Goal: Task Accomplishment & Management: Manage account settings

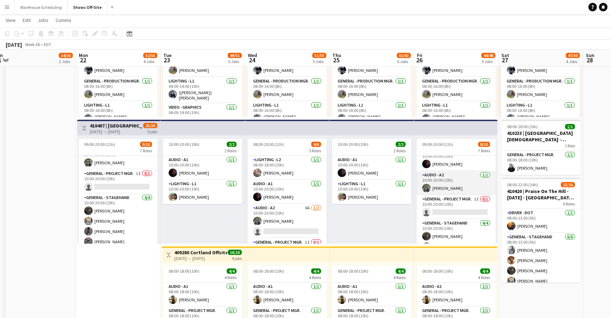
scroll to position [33, 0]
click at [448, 204] on app-card-role "General - Project Mgr. 1I 0/1 10:00-20:00 (10h) single-neutral-actions" at bounding box center [456, 207] width 79 height 24
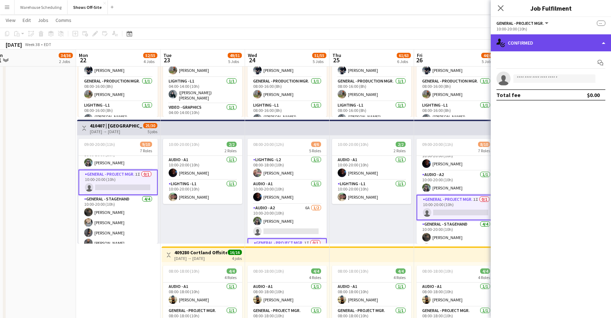
click at [529, 45] on div "single-neutral-actions-check-2 Confirmed" at bounding box center [551, 42] width 120 height 17
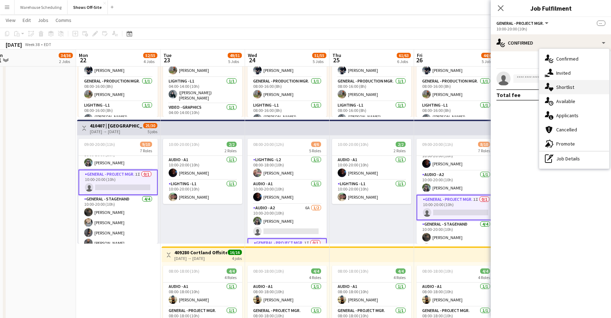
click at [554, 81] on div "single-neutral-actions-heart Shortlist" at bounding box center [574, 87] width 70 height 14
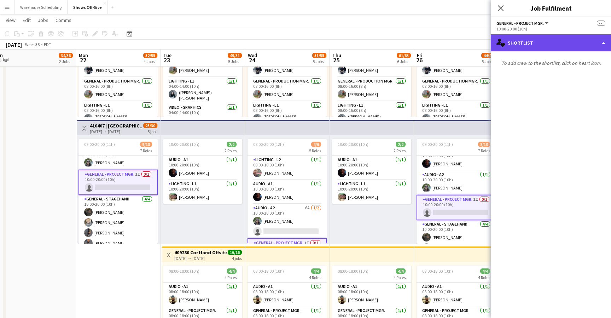
click at [539, 39] on div "single-neutral-actions-heart Shortlist" at bounding box center [551, 42] width 120 height 17
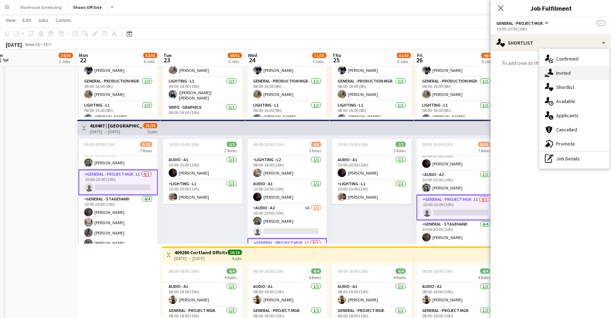
click at [549, 68] on div "single-neutral-actions-share-1 Invited" at bounding box center [574, 73] width 70 height 14
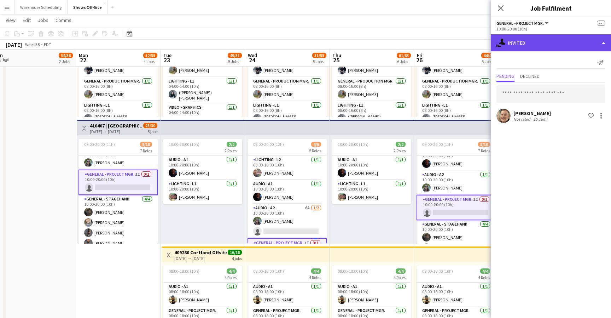
click at [532, 49] on div "single-neutral-actions-share-1 Invited" at bounding box center [551, 42] width 120 height 17
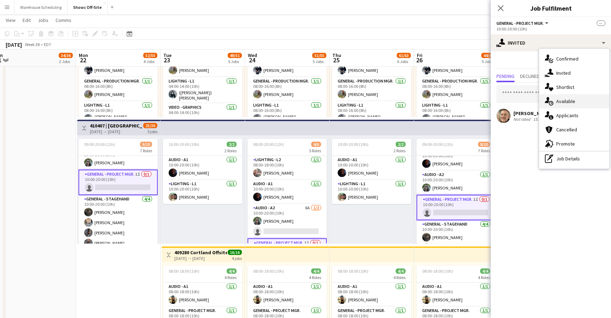
click at [555, 103] on div "single-neutral-actions-upload Available" at bounding box center [574, 101] width 70 height 14
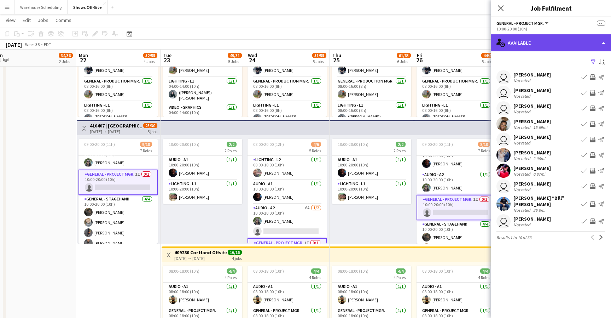
click at [531, 40] on div "single-neutral-actions-upload Available" at bounding box center [551, 42] width 120 height 17
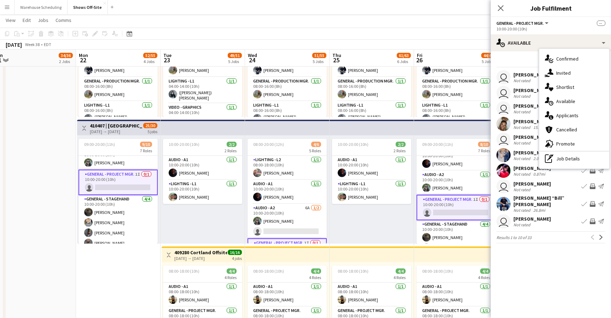
click at [553, 242] on div "Filter Sort asc user Paul Hendrix Not rated Book crew Invite crew Send notifica…" at bounding box center [551, 151] width 120 height 200
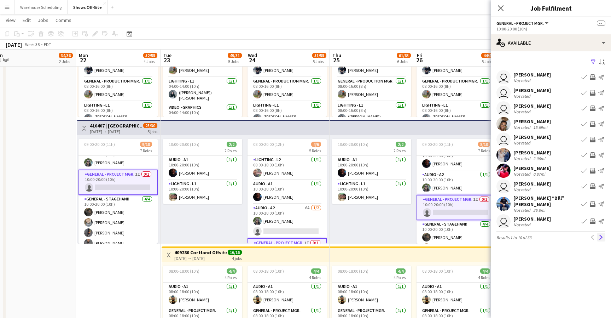
click at [599, 234] on app-icon "Next" at bounding box center [601, 236] width 5 height 5
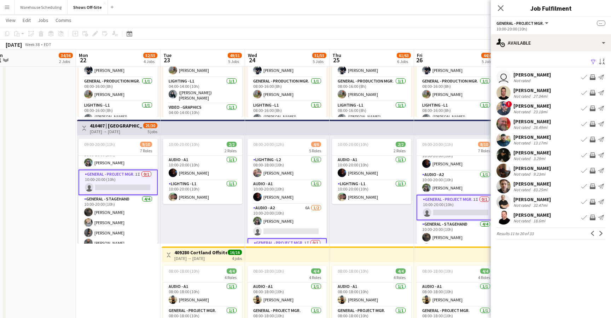
click at [599, 231] on app-icon "Next" at bounding box center [601, 233] width 5 height 5
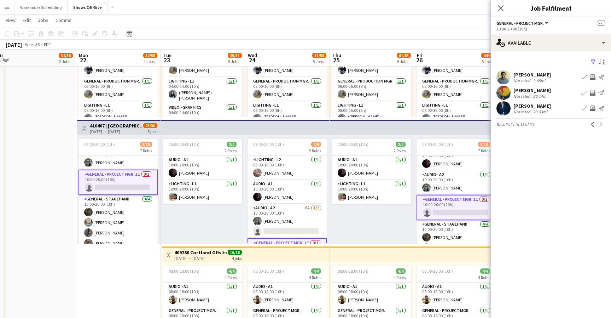
click at [505, 106] on app-user-avatar at bounding box center [504, 108] width 14 height 14
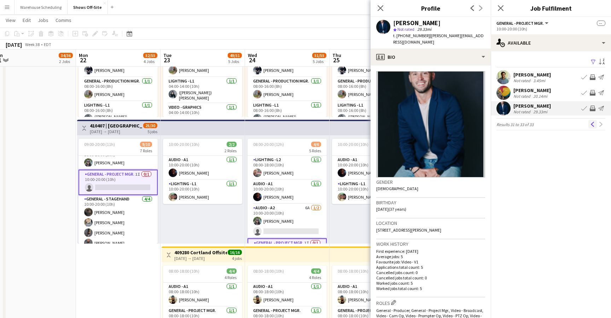
click at [592, 124] on app-icon "Previous" at bounding box center [592, 124] width 5 height 5
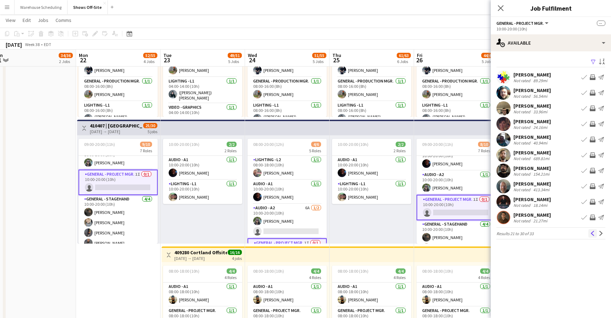
click at [590, 233] on button "Previous" at bounding box center [592, 233] width 8 height 8
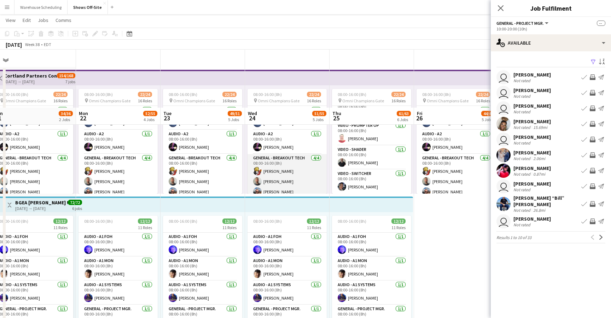
scroll to position [0, 0]
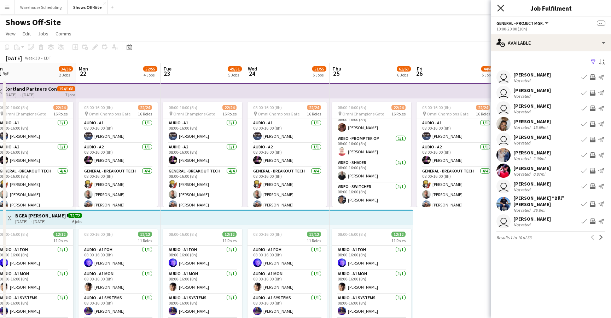
click at [499, 11] on icon "Close pop-in" at bounding box center [500, 8] width 7 height 7
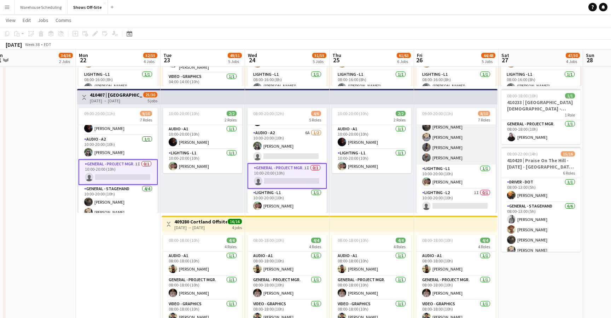
scroll to position [105, 0]
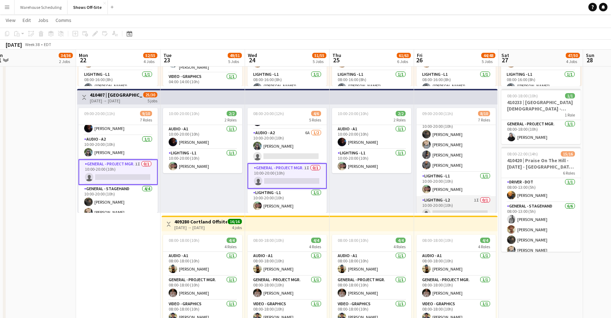
click at [448, 202] on app-card-role "Lighting - L2 1I 0/1 10:00-20:00 (10h) single-neutral-actions" at bounding box center [456, 208] width 79 height 24
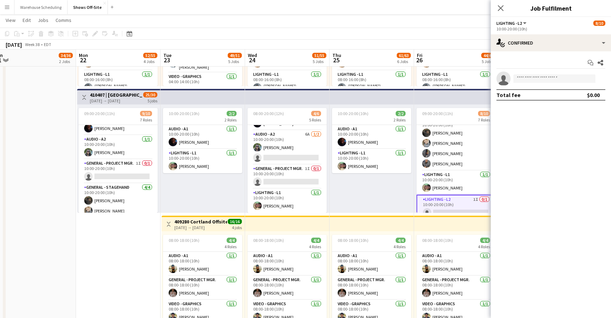
scroll to position [104, 0]
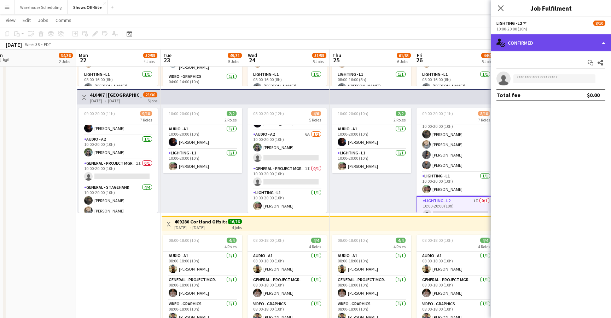
click at [527, 45] on div "single-neutral-actions-check-2 Confirmed" at bounding box center [551, 42] width 120 height 17
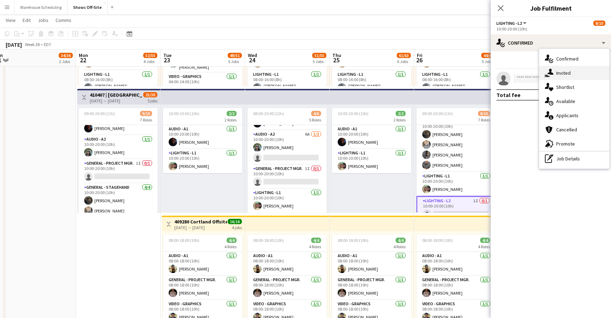
click at [554, 74] on div "single-neutral-actions-share-1 Invited" at bounding box center [574, 73] width 70 height 14
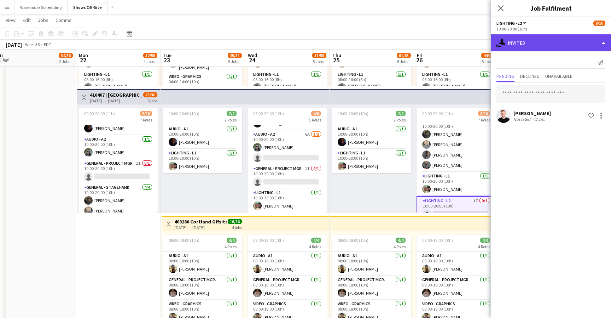
click at [543, 51] on div "single-neutral-actions-share-1 Invited" at bounding box center [551, 42] width 120 height 17
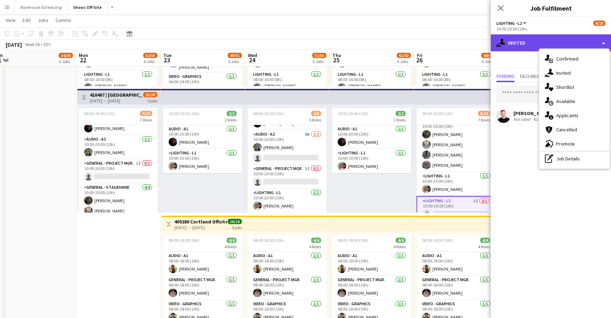
click at [536, 42] on div "single-neutral-actions-share-1 Invited" at bounding box center [551, 42] width 120 height 17
click at [503, 150] on mat-expansion-panel "user-plus Invited Send notification Pending Declined Unavailable Lucas Reed Not…" at bounding box center [551, 184] width 120 height 266
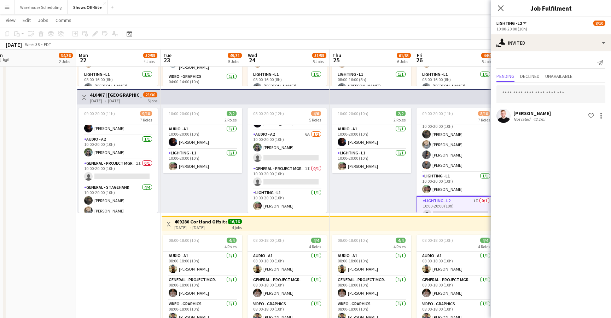
click at [139, 96] on h3 "410407 | Kennesaw State University Homecoming Concert 2025" at bounding box center [116, 95] width 53 height 6
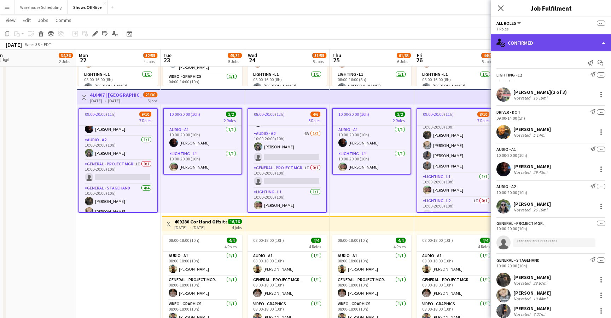
click at [550, 42] on div "single-neutral-actions-check-2 Confirmed" at bounding box center [551, 42] width 120 height 17
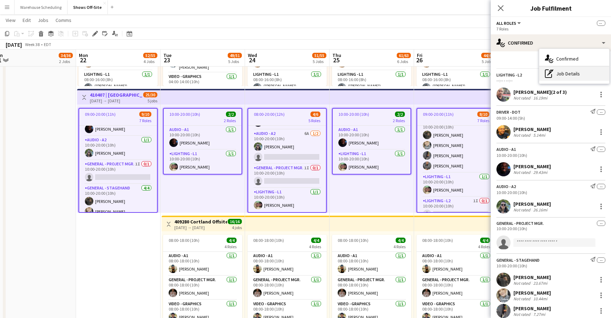
click at [569, 75] on div "pen-write Job Details" at bounding box center [574, 73] width 70 height 14
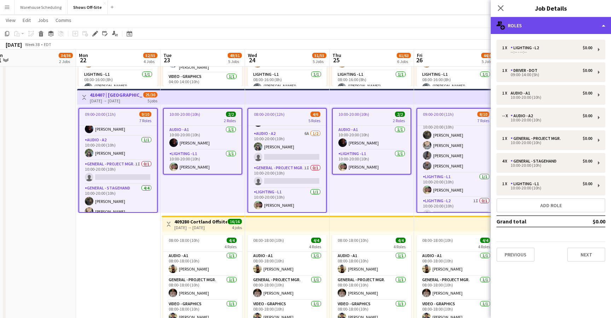
click at [537, 22] on div "multiple-users-add Roles" at bounding box center [551, 25] width 120 height 17
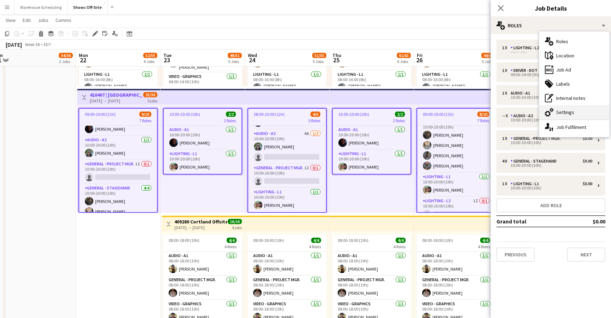
click at [560, 105] on div "cog-double-3 Settings" at bounding box center [574, 112] width 70 height 14
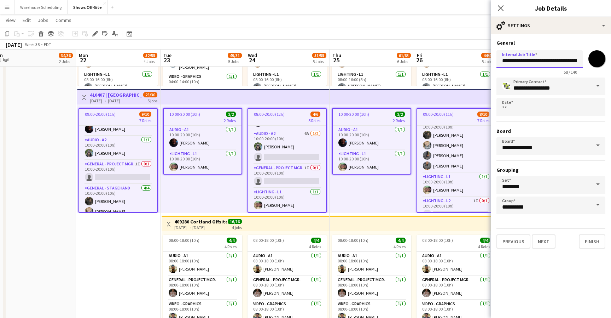
click at [546, 62] on input "**********" at bounding box center [540, 59] width 86 height 18
click at [501, 7] on icon at bounding box center [500, 8] width 7 height 7
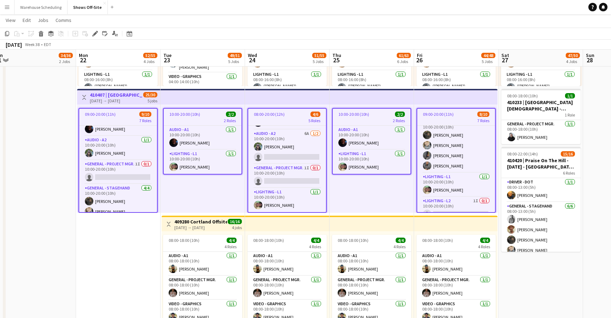
click at [417, 190] on app-job-card "09:00-20:00 (11h) 8/10 7 Roles Driver - DOT 1/1 09:00-14:00 (5h) Eddie Torres A…" at bounding box center [456, 160] width 79 height 105
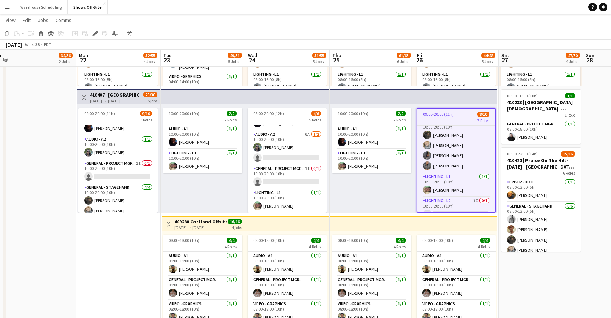
scroll to position [43, 0]
click at [395, 201] on div "10:00-20:00 (10h) 2/2 2 Roles Audio - A1 1/1 10:00-20:00 (10h) Byron Belle Ligh…" at bounding box center [372, 158] width 85 height 108
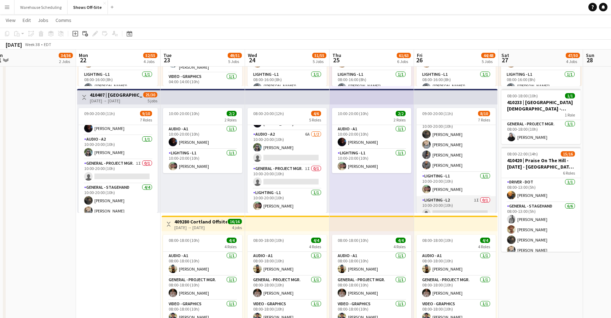
click at [452, 205] on app-card-role "Lighting - L2 1I 0/1 10:00-20:00 (10h) single-neutral-actions" at bounding box center [456, 208] width 79 height 24
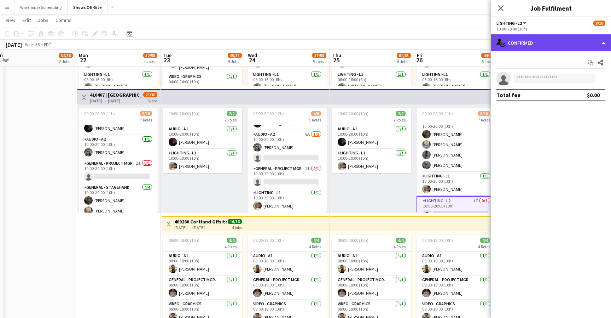
click at [543, 45] on div "single-neutral-actions-check-2 Confirmed" at bounding box center [551, 42] width 120 height 17
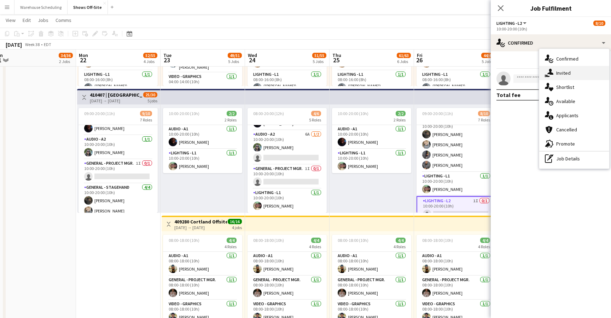
click at [563, 71] on div "single-neutral-actions-share-1 Invited" at bounding box center [574, 73] width 70 height 14
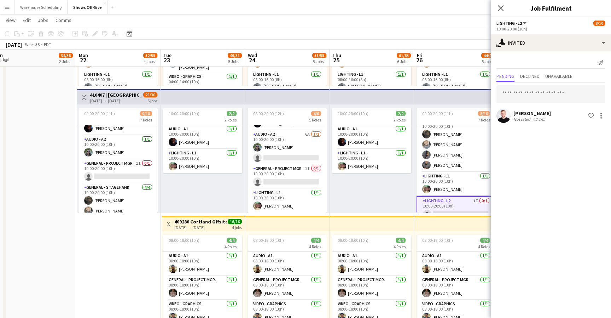
click at [605, 115] on div "Lucas Reed Not rated 42.1mi Shortlist crew" at bounding box center [551, 116] width 120 height 14
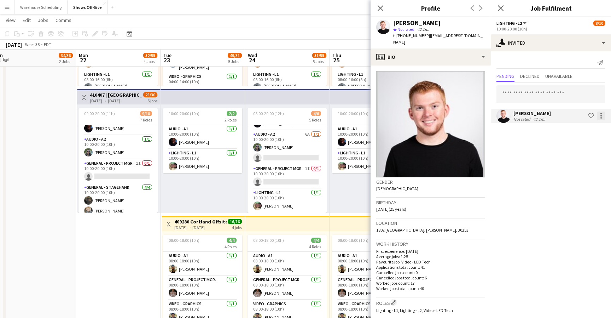
click at [603, 115] on div at bounding box center [601, 115] width 8 height 8
click at [578, 147] on span "Send notification" at bounding box center [579, 146] width 42 height 6
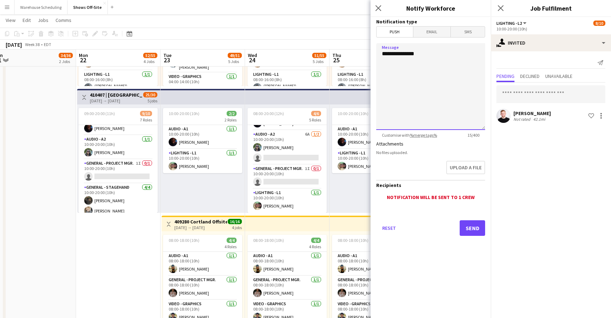
click at [437, 59] on textarea "**********" at bounding box center [430, 86] width 109 height 87
paste textarea "**********"
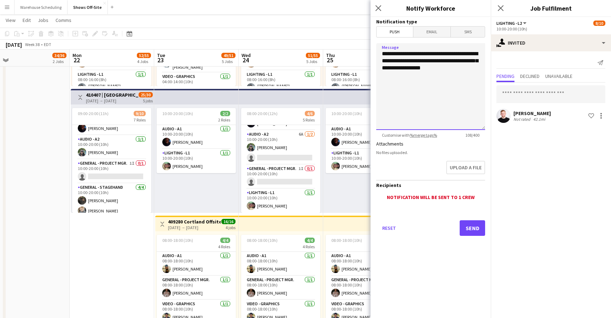
scroll to position [0, 190]
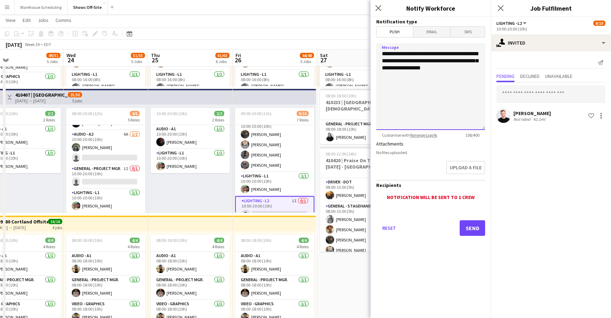
click at [481, 69] on textarea "**********" at bounding box center [430, 86] width 109 height 87
type textarea "**********"
click at [471, 231] on button "Send" at bounding box center [472, 228] width 25 height 16
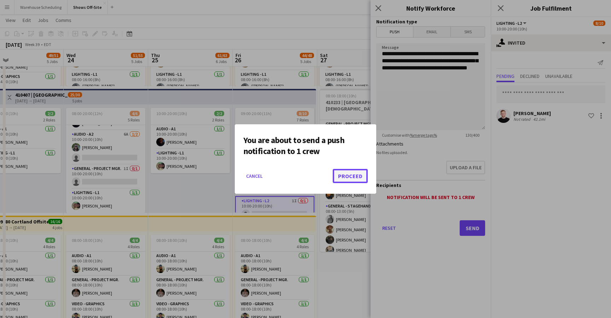
click at [355, 176] on button "Proceed" at bounding box center [350, 176] width 35 height 14
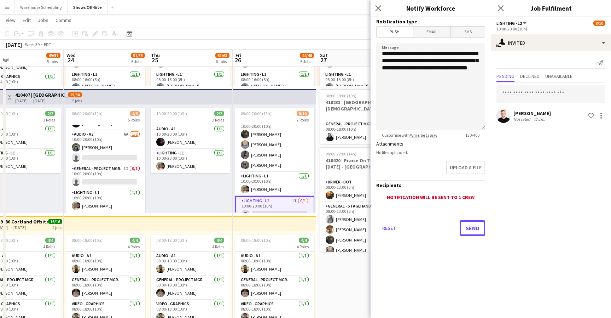
scroll to position [373, 0]
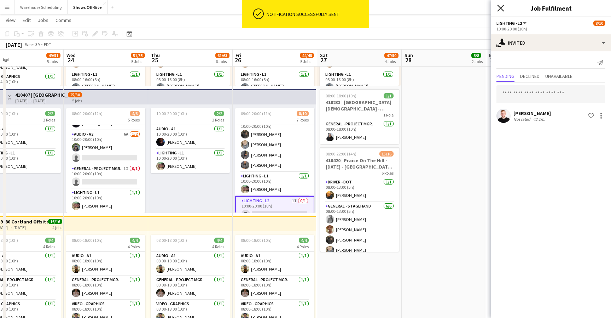
click at [498, 9] on icon "Close pop-in" at bounding box center [500, 8] width 7 height 7
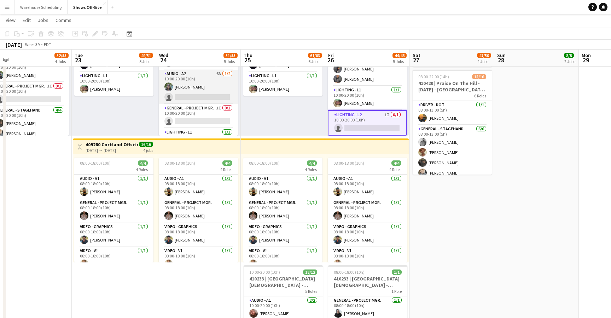
scroll to position [43, 0]
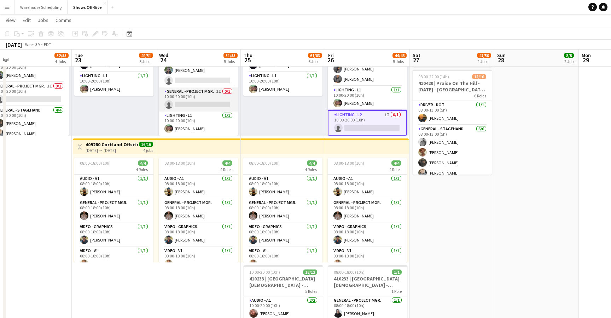
click at [207, 94] on app-card-role "General - Project Mgr. 1I 0/1 10:00-20:00 (10h) single-neutral-actions" at bounding box center [198, 99] width 79 height 24
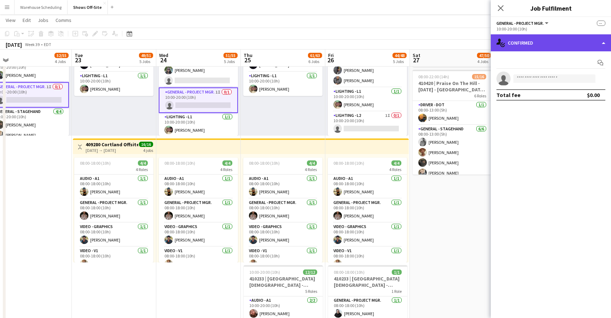
click at [520, 45] on div "single-neutral-actions-check-2 Confirmed" at bounding box center [551, 42] width 120 height 17
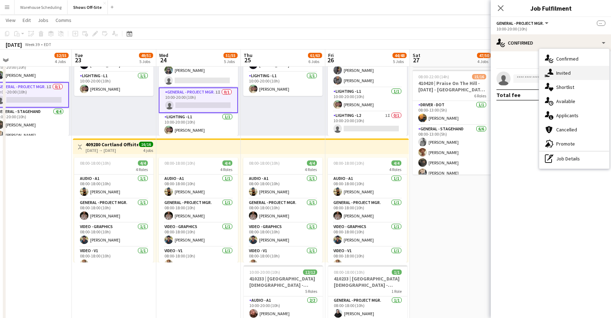
click at [558, 74] on div "single-neutral-actions-share-1 Invited" at bounding box center [574, 73] width 70 height 14
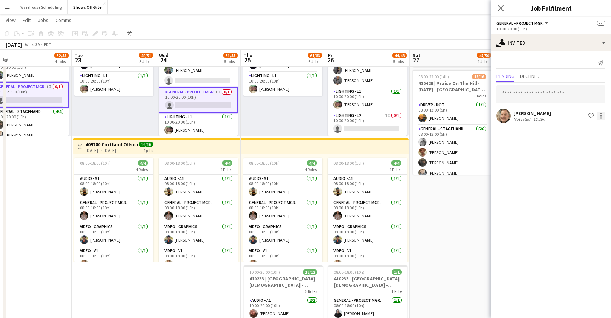
click at [604, 118] on div at bounding box center [601, 115] width 8 height 8
click at [587, 174] on button "Cancel invitation" at bounding box center [578, 179] width 53 height 17
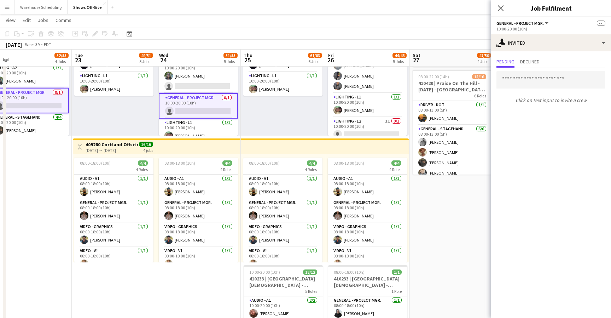
scroll to position [114, 0]
click at [498, 6] on icon "Close pop-in" at bounding box center [500, 8] width 7 height 7
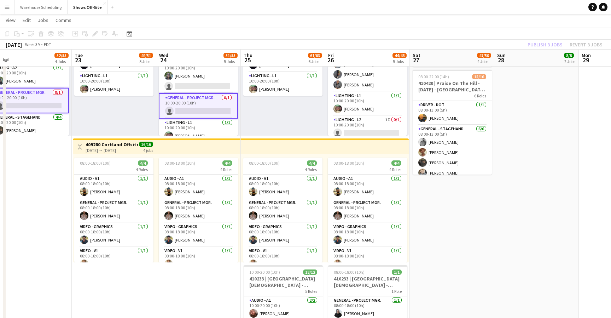
click at [533, 28] on app-toolbar "Copy Paste Paste Command V Paste with crew Command Shift V Paste linked Job Del…" at bounding box center [305, 34] width 611 height 12
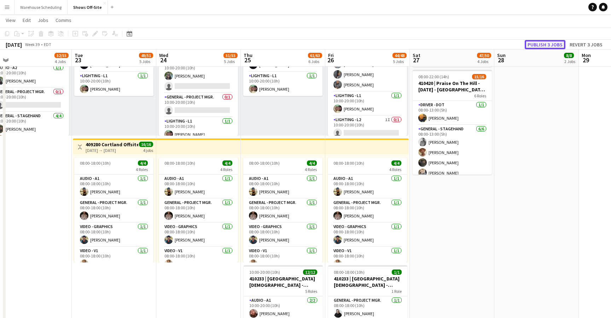
click at [541, 41] on button "Publish 3 jobs" at bounding box center [545, 44] width 41 height 9
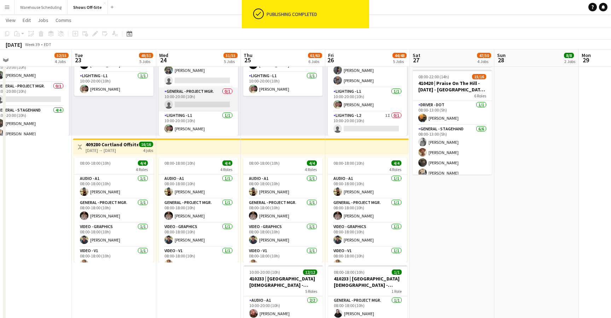
click at [204, 98] on app-card-role "General - Project Mgr. 0/1 10:00-20:00 (10h) single-neutral-actions" at bounding box center [198, 99] width 79 height 24
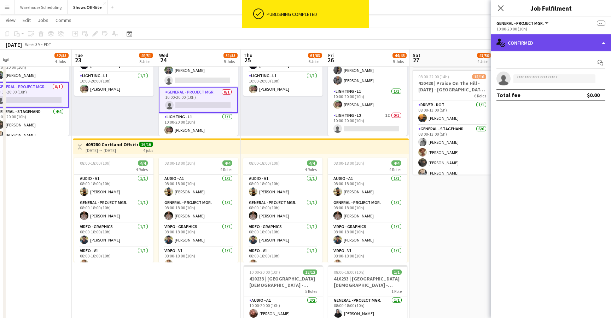
click at [555, 46] on div "single-neutral-actions-check-2 Confirmed" at bounding box center [551, 42] width 120 height 17
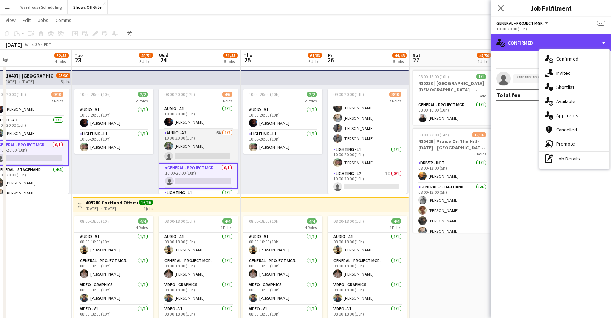
scroll to position [24, 0]
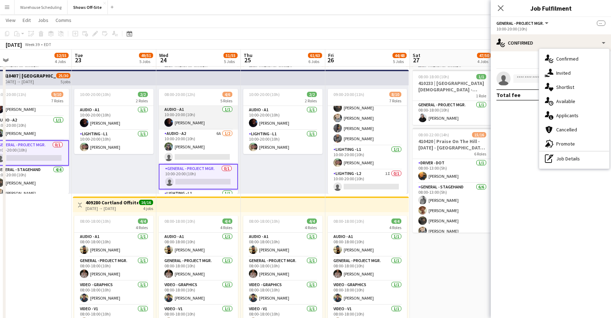
click at [191, 120] on app-card-role "Audio - A1 1/1 10:00-20:00 (10h) Byron Belle" at bounding box center [198, 117] width 79 height 24
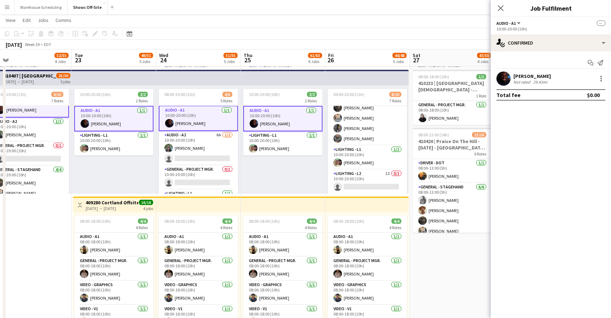
scroll to position [25, 0]
click at [551, 34] on app-options-switcher "Audio - A1 All roles Audio - A1 -- 10:00-20:00 (10h)" at bounding box center [551, 25] width 120 height 17
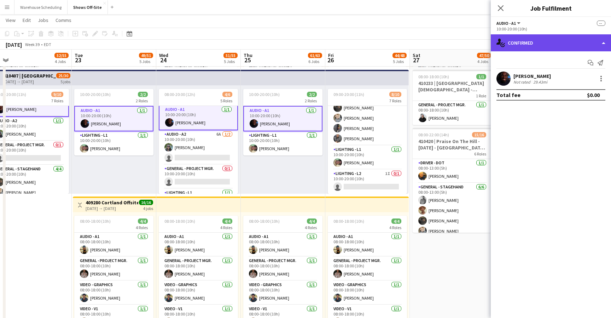
click at [548, 43] on div "single-neutral-actions-check-2 Confirmed" at bounding box center [551, 42] width 120 height 17
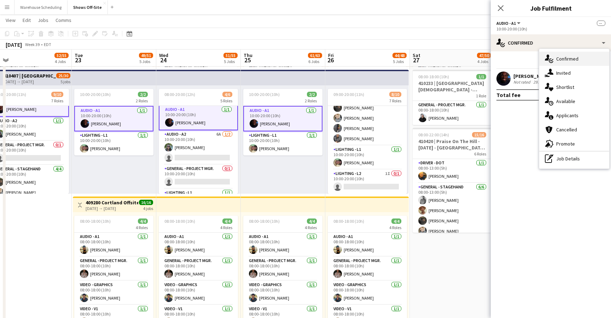
click at [556, 58] on div "single-neutral-actions-check-2 Confirmed" at bounding box center [574, 59] width 70 height 14
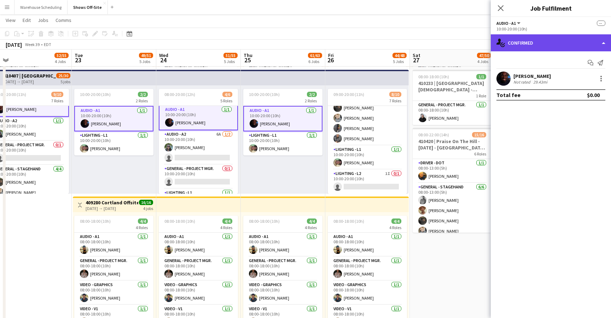
click at [550, 48] on div "single-neutral-actions-check-2 Confirmed" at bounding box center [551, 42] width 120 height 17
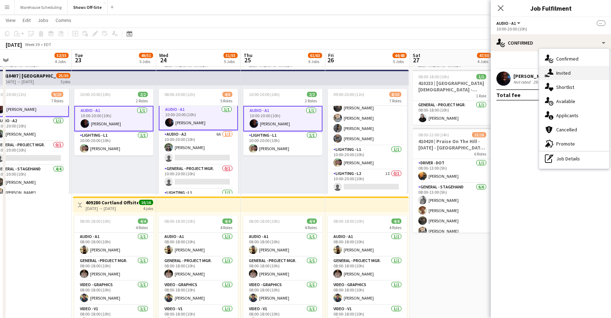
click at [560, 70] on div "single-neutral-actions-share-1 Invited" at bounding box center [574, 73] width 70 height 14
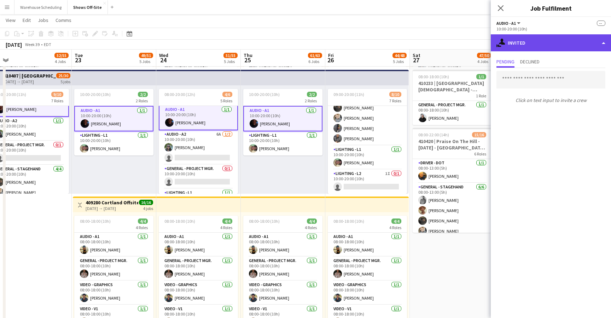
click at [544, 45] on div "single-neutral-actions-share-1 Invited" at bounding box center [551, 42] width 120 height 17
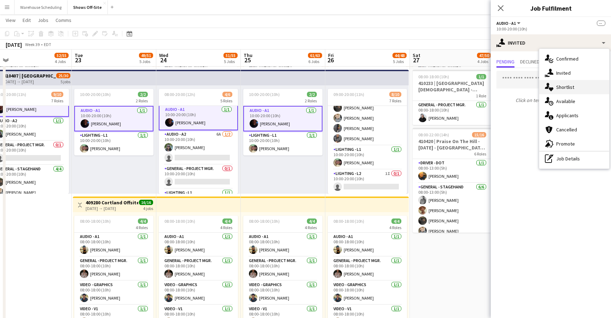
click at [562, 89] on div "single-neutral-actions-heart Shortlist" at bounding box center [574, 87] width 70 height 14
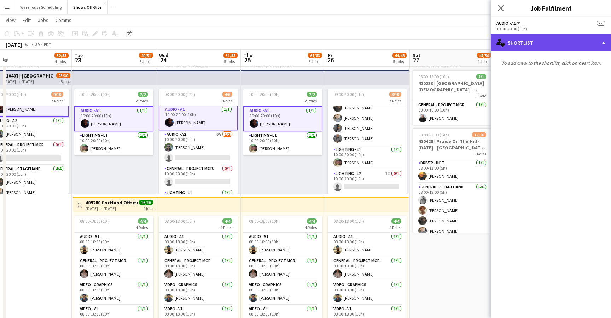
click at [541, 40] on div "single-neutral-actions-heart Shortlist" at bounding box center [551, 42] width 120 height 17
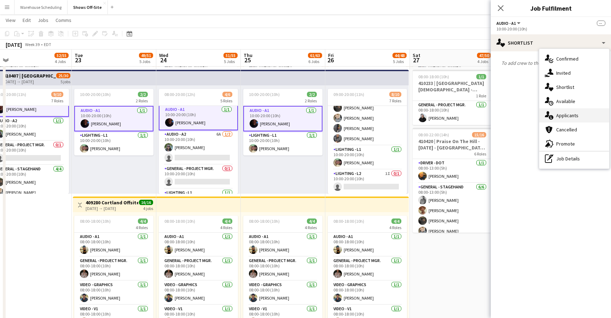
click at [562, 116] on div "single-neutral-actions-information Applicants" at bounding box center [574, 115] width 70 height 14
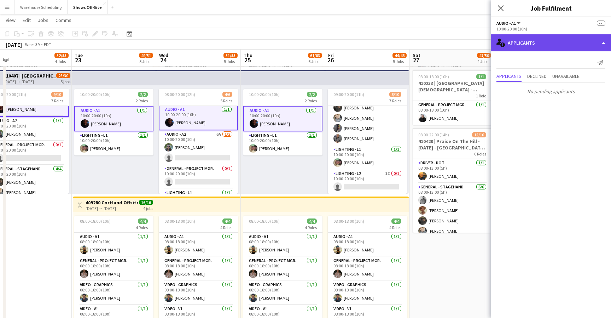
click at [552, 45] on div "single-neutral-actions-information Applicants" at bounding box center [551, 42] width 120 height 17
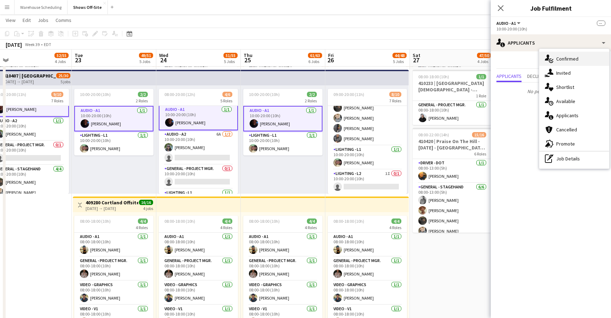
click at [560, 58] on div "single-neutral-actions-check-2 Confirmed" at bounding box center [574, 59] width 70 height 14
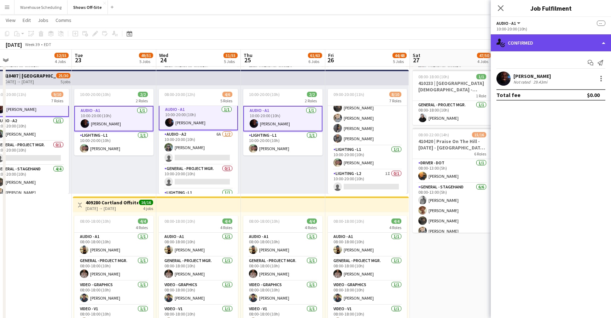
click at [538, 39] on div "single-neutral-actions-check-2 Confirmed" at bounding box center [551, 42] width 120 height 17
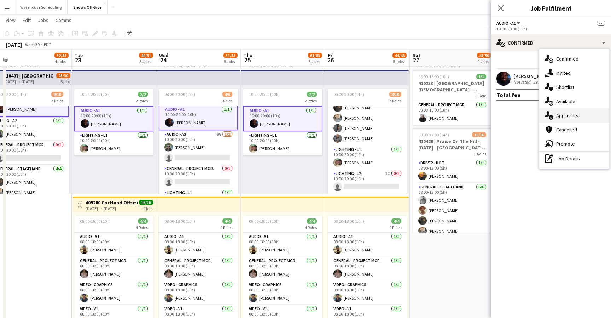
click at [558, 113] on div "single-neutral-actions-information Applicants" at bounding box center [574, 115] width 70 height 14
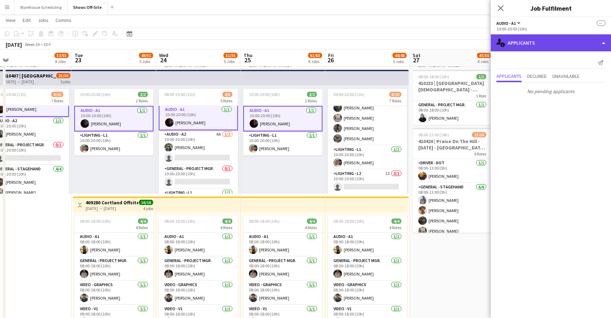
click at [541, 48] on div "single-neutral-actions-information Applicants" at bounding box center [551, 42] width 120 height 17
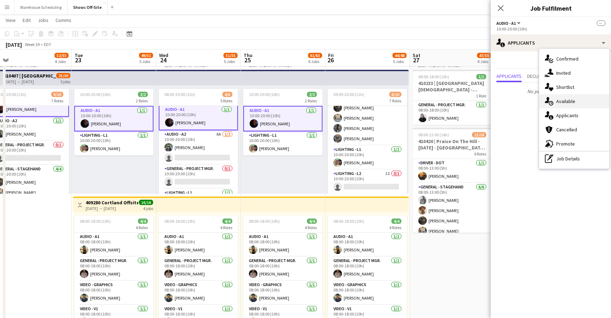
click at [558, 95] on div "single-neutral-actions-upload Available" at bounding box center [574, 101] width 70 height 14
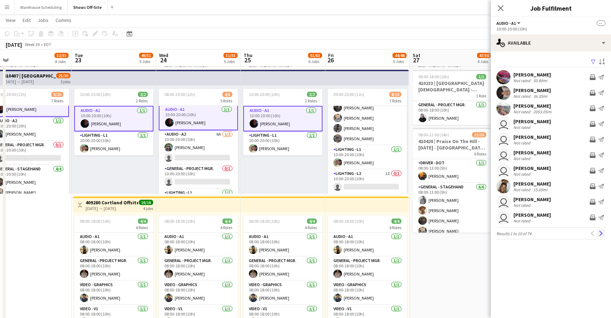
click at [599, 232] on app-icon "Next" at bounding box center [601, 233] width 5 height 5
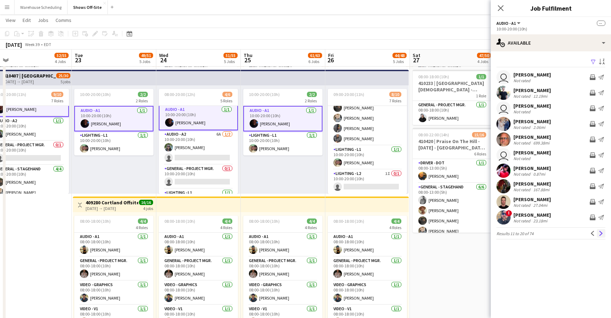
click at [602, 233] on app-icon "Next" at bounding box center [601, 233] width 5 height 5
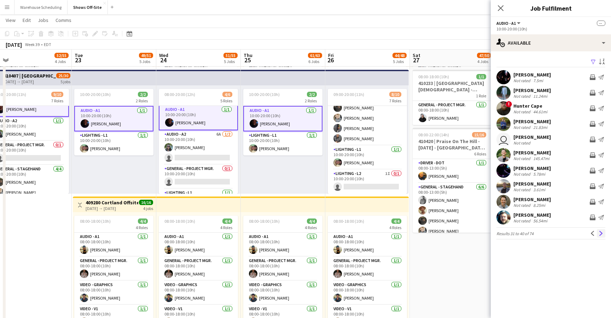
click at [602, 233] on app-icon "Next" at bounding box center [601, 233] width 5 height 5
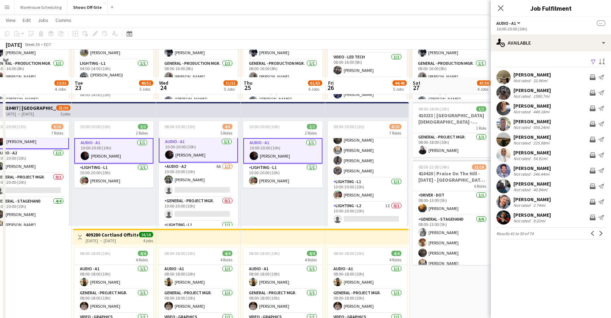
scroll to position [297, 0]
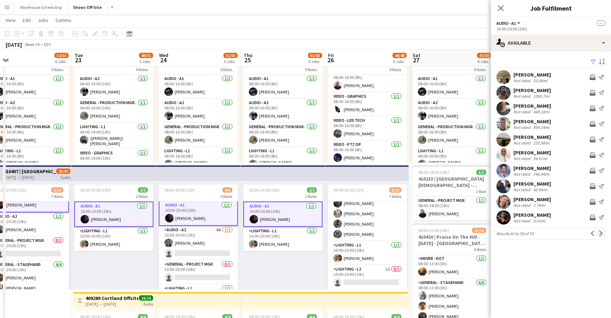
click at [598, 233] on button "Next" at bounding box center [601, 233] width 8 height 8
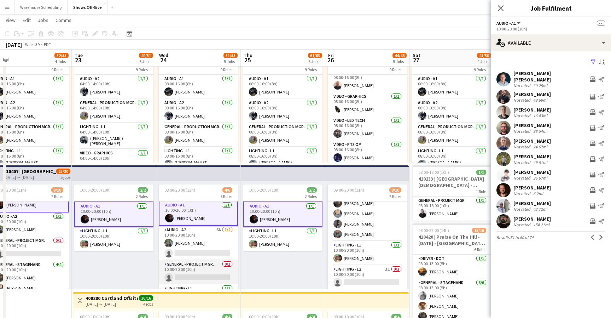
click at [209, 270] on app-card-role "General - Project Mgr. 0/1 10:00-20:00 (10h) single-neutral-actions" at bounding box center [198, 272] width 79 height 24
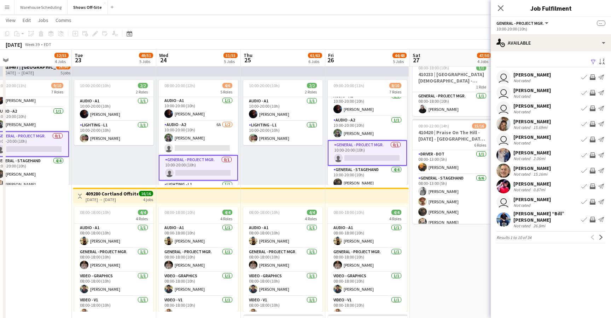
scroll to position [29, 0]
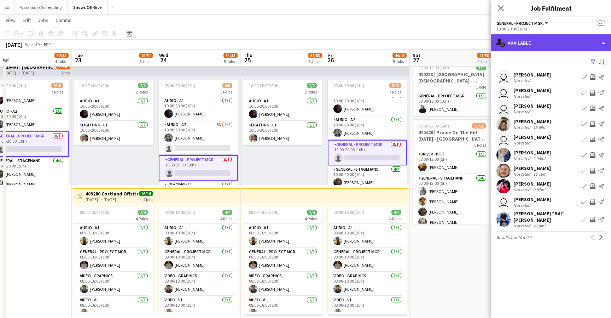
click at [535, 42] on div "single-neutral-actions-upload Available" at bounding box center [551, 42] width 120 height 17
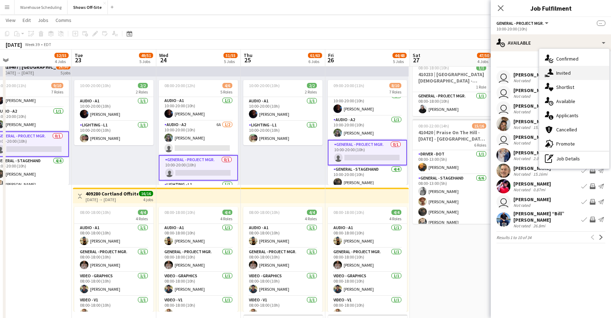
click at [555, 76] on div "single-neutral-actions-share-1 Invited" at bounding box center [574, 73] width 70 height 14
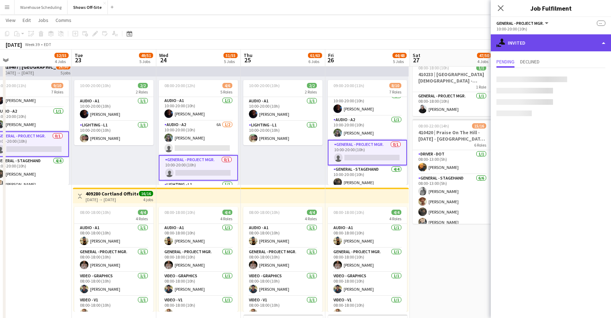
click at [540, 37] on div "single-neutral-actions-share-1 Invited" at bounding box center [551, 42] width 120 height 17
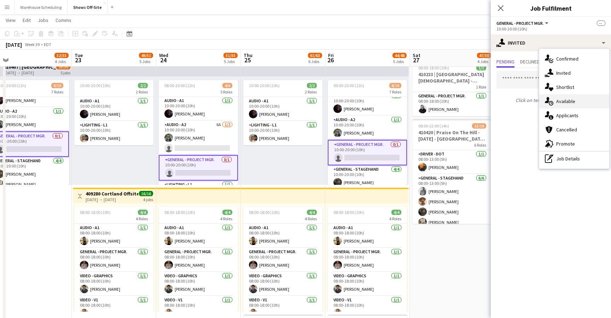
click at [567, 101] on div "single-neutral-actions-upload Available" at bounding box center [574, 101] width 70 height 14
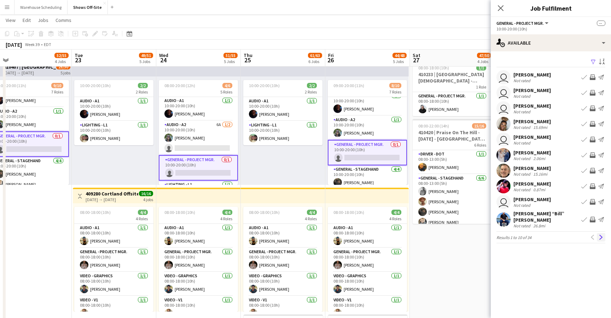
click at [599, 234] on app-icon "Next" at bounding box center [601, 236] width 5 height 5
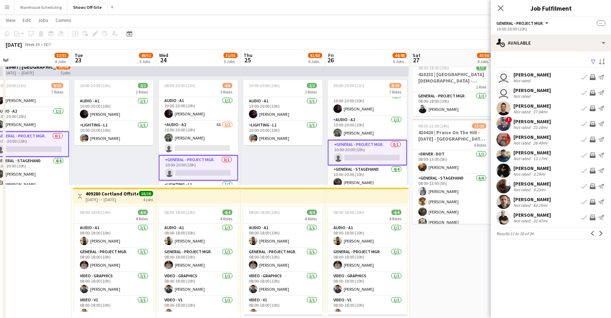
click at [599, 233] on app-icon "Next" at bounding box center [601, 233] width 5 height 5
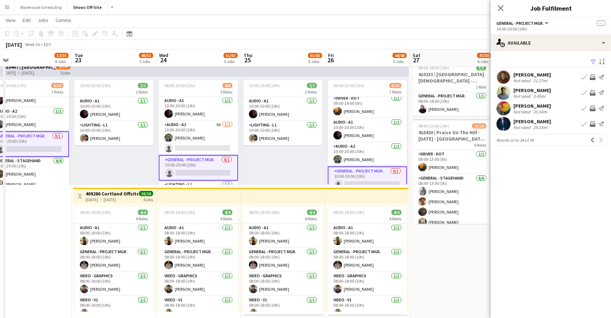
scroll to position [0, 0]
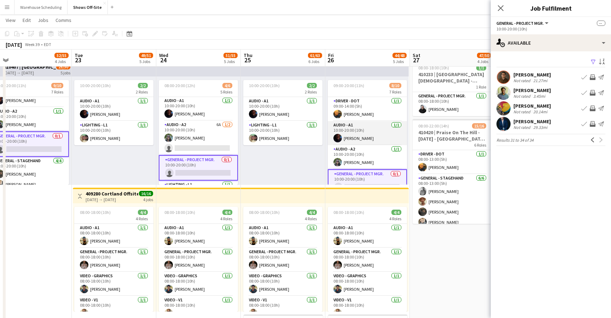
click at [359, 135] on app-card-role "Audio - A1 1/1 10:00-20:00 (10h) Byron Belle" at bounding box center [367, 133] width 79 height 24
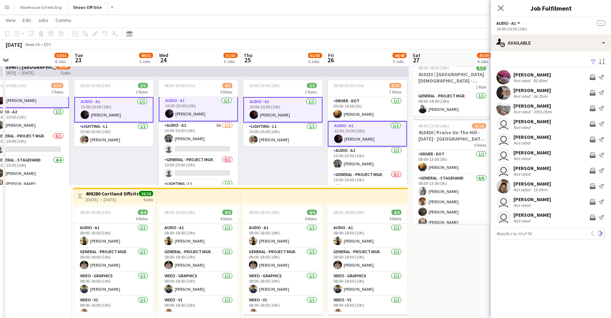
click at [600, 233] on app-icon "Next" at bounding box center [601, 233] width 5 height 5
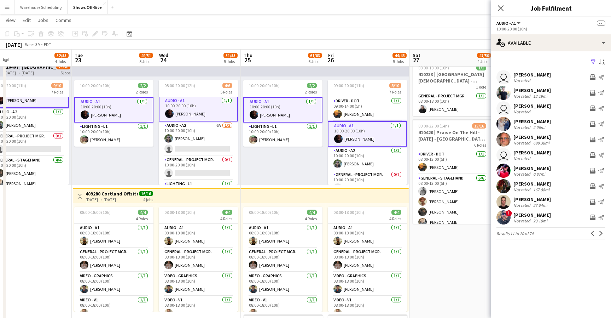
click at [600, 233] on app-icon "Next" at bounding box center [601, 233] width 5 height 5
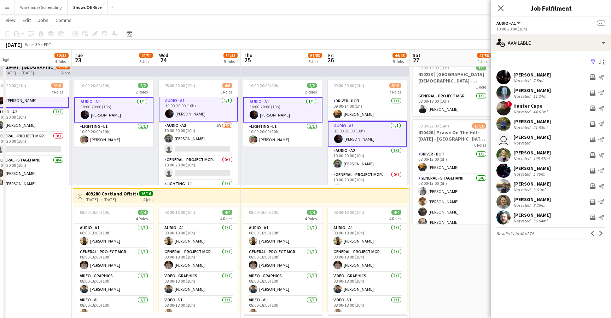
click at [600, 233] on app-icon "Next" at bounding box center [601, 233] width 5 height 5
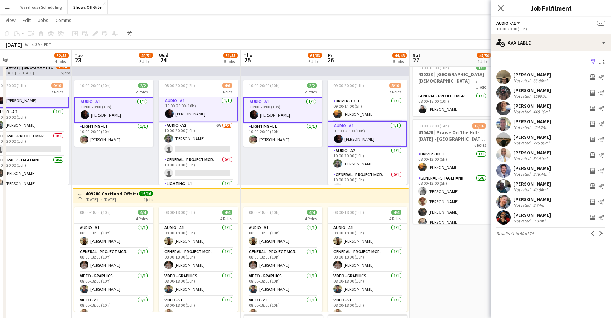
click at [600, 233] on app-icon "Next" at bounding box center [601, 233] width 5 height 5
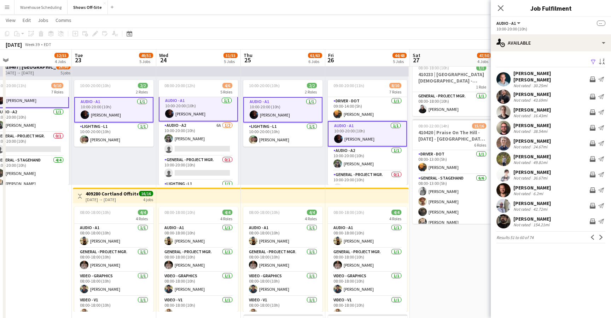
click at [600, 234] on app-icon "Next" at bounding box center [601, 236] width 5 height 5
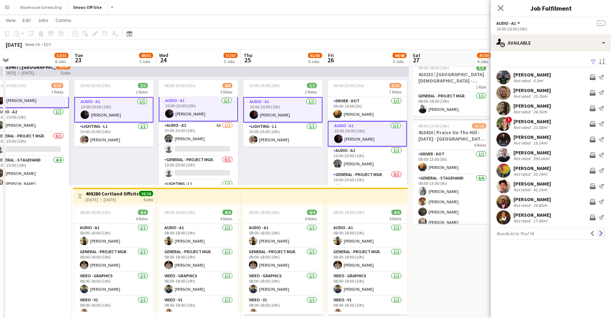
click at [600, 232] on app-icon "Next" at bounding box center [601, 233] width 5 height 5
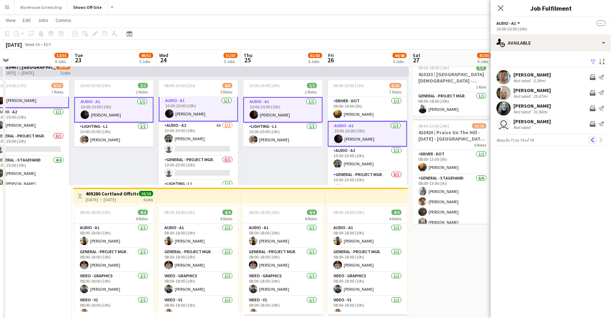
click at [593, 140] on app-icon "Previous" at bounding box center [592, 139] width 5 height 5
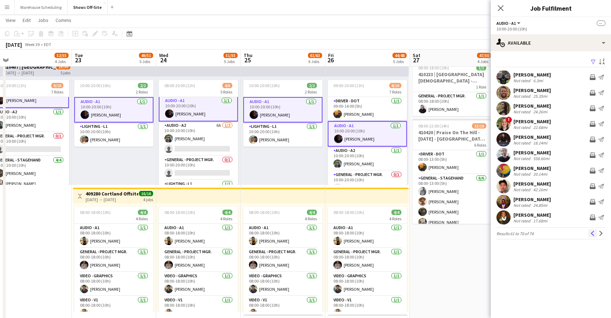
click at [589, 231] on button "Previous" at bounding box center [592, 233] width 8 height 8
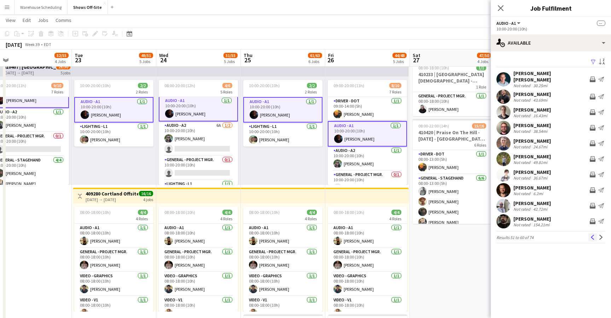
click at [589, 233] on button "Previous" at bounding box center [592, 237] width 8 height 8
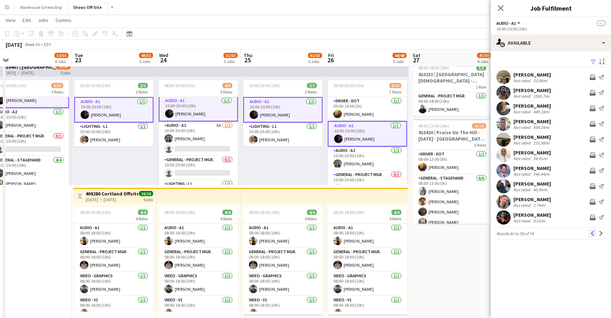
click at [592, 233] on app-icon "Previous" at bounding box center [592, 233] width 5 height 5
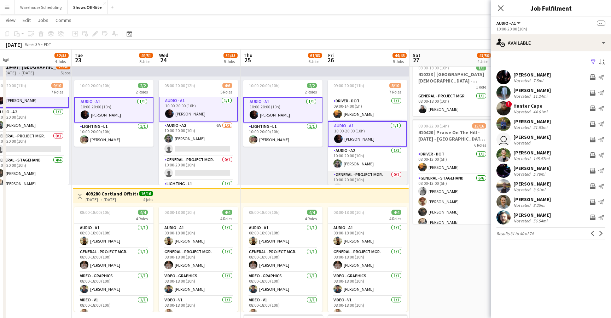
click at [374, 172] on app-card-role "General - Project Mgr. 0/1 10:00-20:00 (10h) single-neutral-actions" at bounding box center [367, 182] width 79 height 24
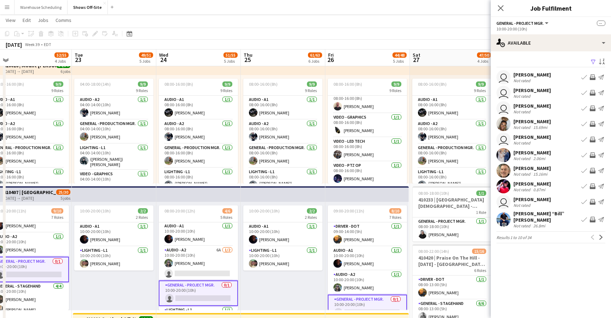
scroll to position [274, 0]
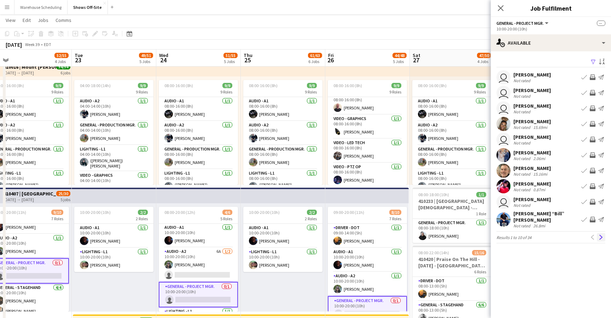
click at [601, 234] on app-icon "Next" at bounding box center [601, 236] width 5 height 5
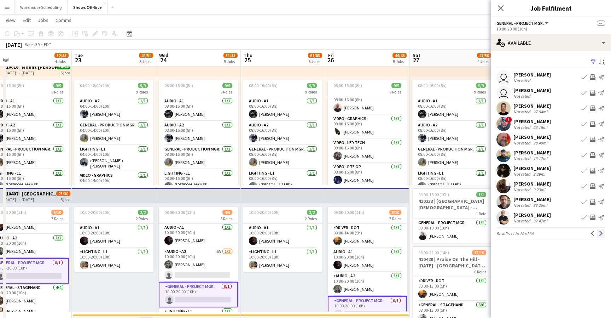
click at [601, 231] on app-icon "Next" at bounding box center [601, 233] width 5 height 5
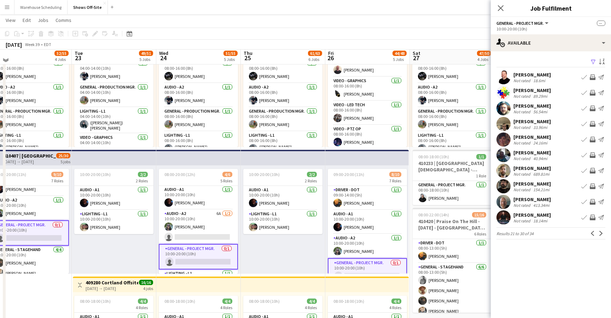
scroll to position [313, 0]
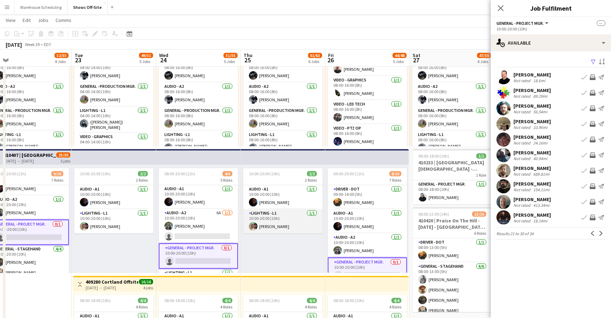
click at [271, 222] on app-card-role "Lighting - L1 1/1 10:00-20:00 (10h) christopher mckenna" at bounding box center [282, 221] width 79 height 24
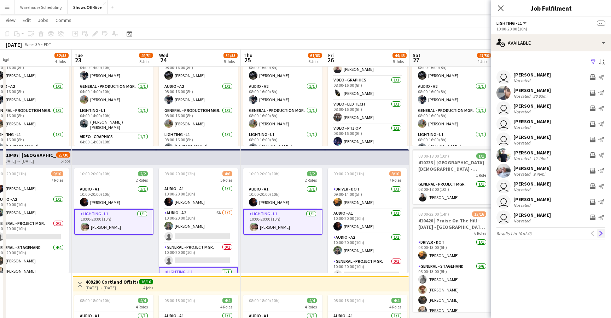
click at [604, 231] on button "Next" at bounding box center [601, 233] width 8 height 8
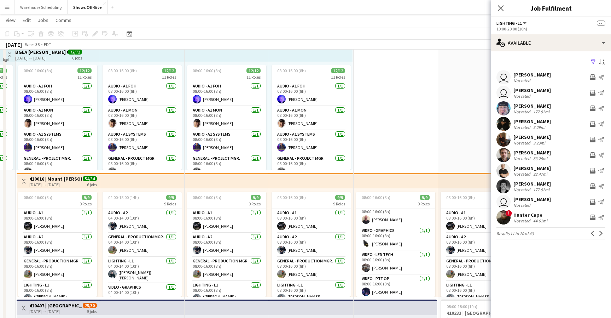
scroll to position [250, 0]
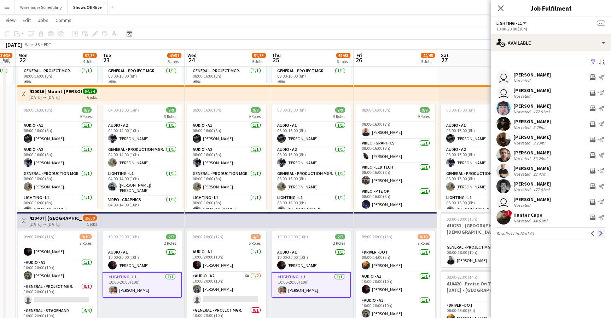
click at [604, 233] on button "Next" at bounding box center [601, 233] width 8 height 8
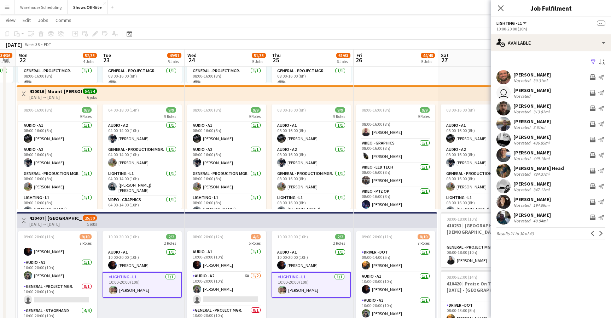
click at [604, 233] on button "Next" at bounding box center [601, 233] width 8 height 8
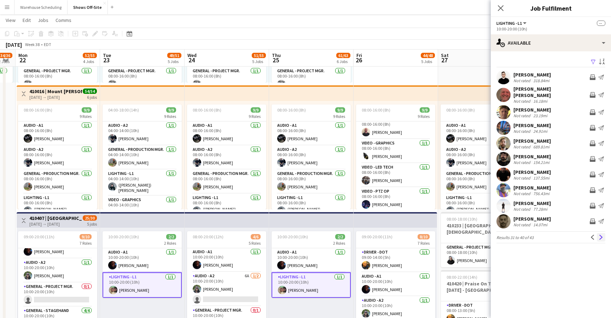
click at [604, 233] on button "Next" at bounding box center [601, 237] width 8 height 8
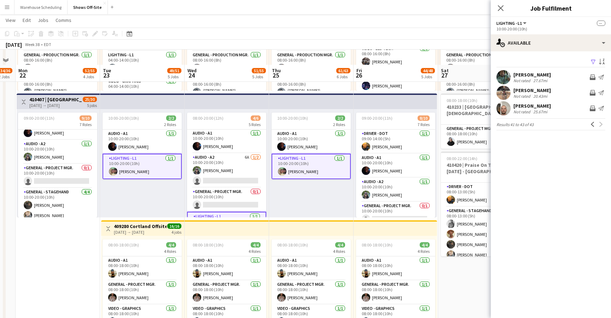
scroll to position [358, 0]
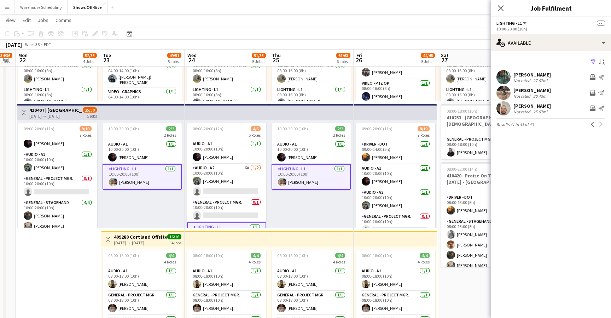
click at [297, 201] on div "10:00-20:00 (10h) 2/2 2 Roles Audio - A1 1/1 10:00-20:00 (10h) Byron Belle Ligh…" at bounding box center [311, 174] width 85 height 108
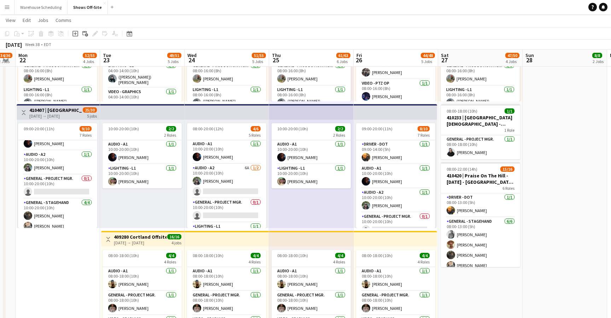
click at [297, 201] on div "10:00-20:00 (10h) 2/2 2 Roles Audio - A1 1/1 10:00-20:00 (10h) Byron Belle Ligh…" at bounding box center [311, 174] width 85 height 108
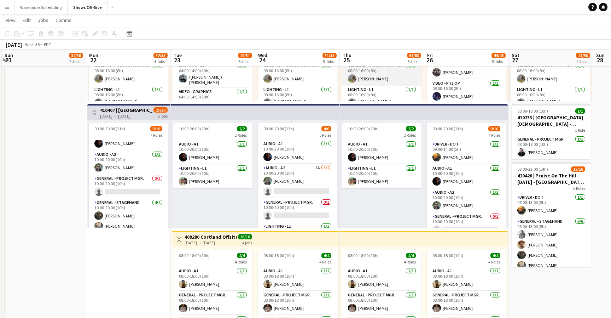
scroll to position [0, 251]
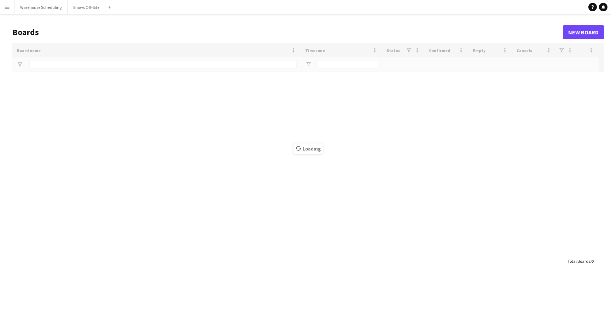
click at [4, 5] on app-icon "Menu" at bounding box center [7, 7] width 6 height 6
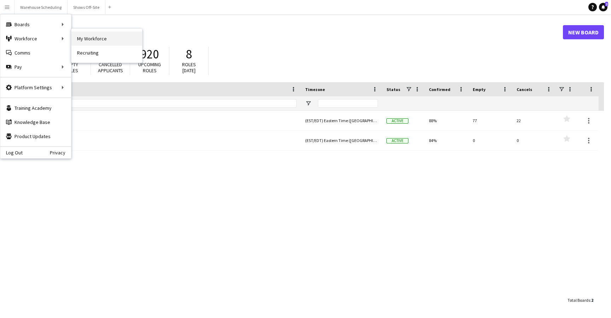
click at [86, 42] on link "My Workforce" at bounding box center [106, 38] width 71 height 14
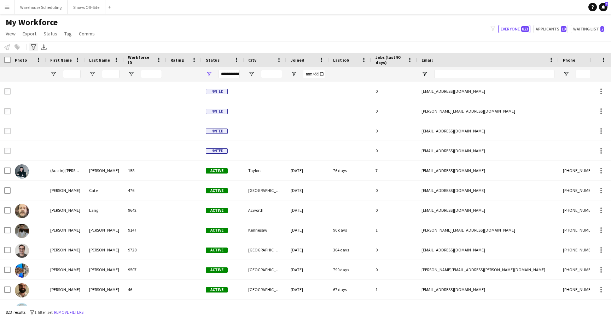
click at [34, 47] on icon at bounding box center [33, 47] width 5 height 6
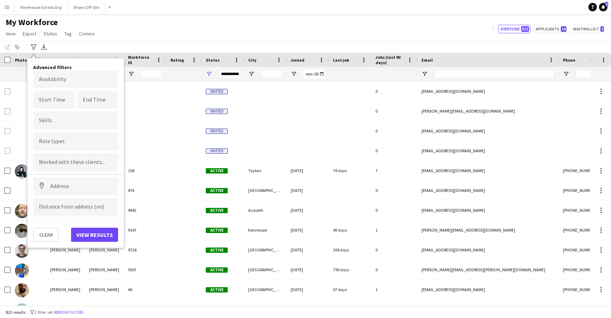
click at [64, 83] on body "Menu Boards Boards Boards All jobs Status Workforce Workforce My Workforce Recr…" at bounding box center [305, 159] width 611 height 318
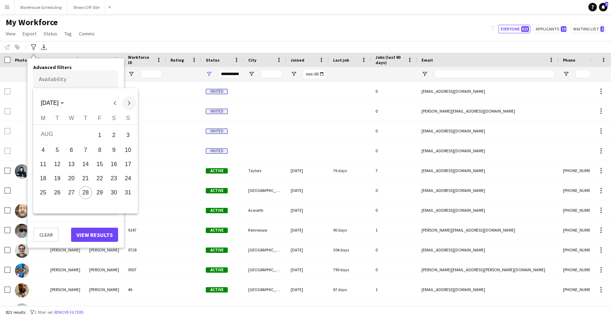
click at [131, 103] on span "Next month" at bounding box center [129, 103] width 14 height 14
click at [41, 190] on span "22" at bounding box center [43, 190] width 13 height 13
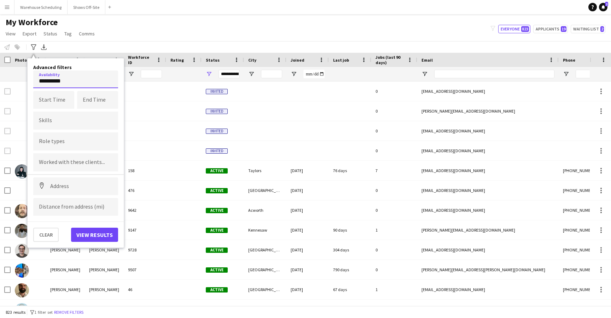
click at [83, 81] on input "**********" at bounding box center [75, 79] width 85 height 18
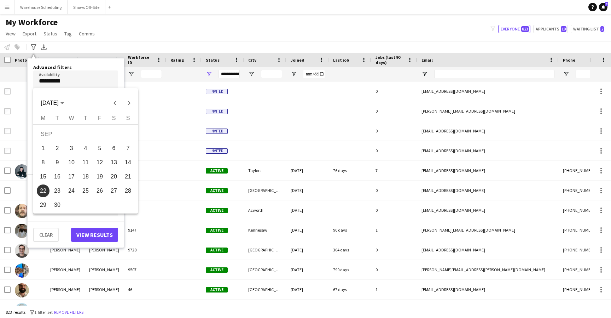
click at [99, 191] on span "26" at bounding box center [99, 190] width 13 height 13
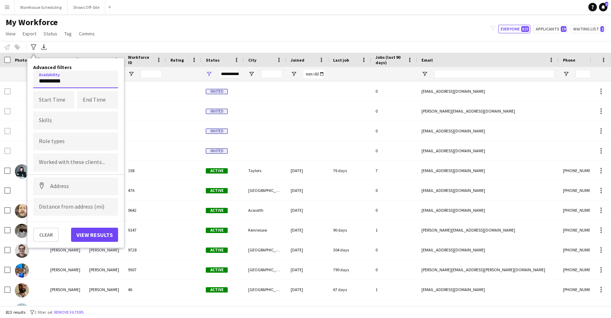
click at [77, 84] on input "**********" at bounding box center [75, 79] width 85 height 18
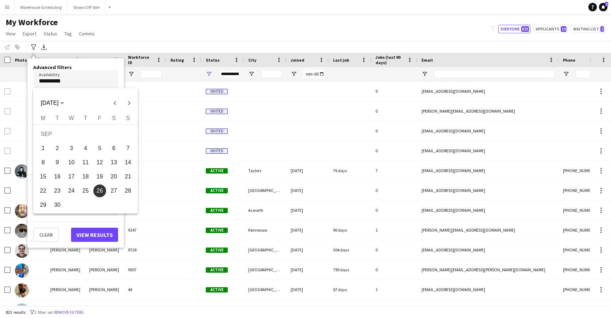
click at [42, 194] on span "22" at bounding box center [43, 190] width 13 height 13
type input "**********"
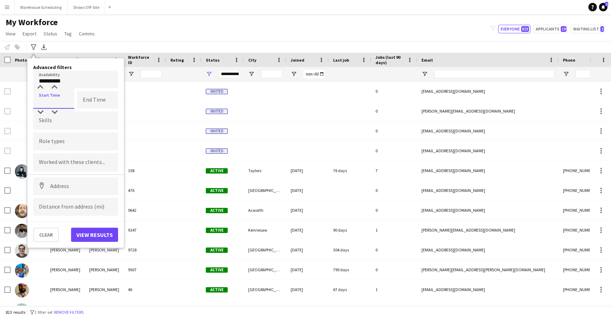
click at [59, 105] on input at bounding box center [53, 100] width 41 height 18
click at [75, 119] on form at bounding box center [76, 119] width 74 height 7
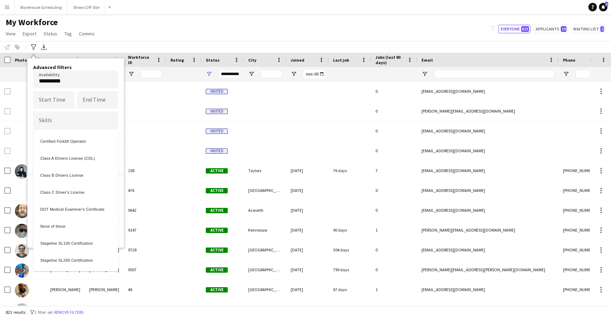
click at [85, 64] on div at bounding box center [305, 159] width 611 height 318
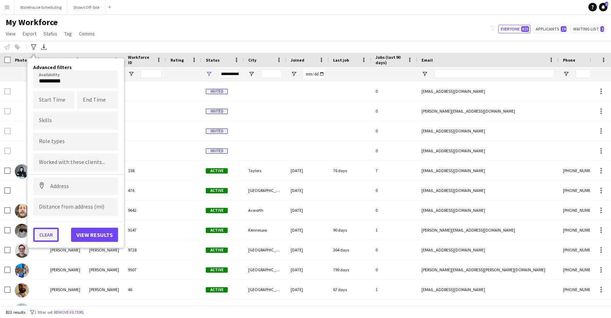
click at [43, 233] on button "Clear" at bounding box center [45, 234] width 25 height 14
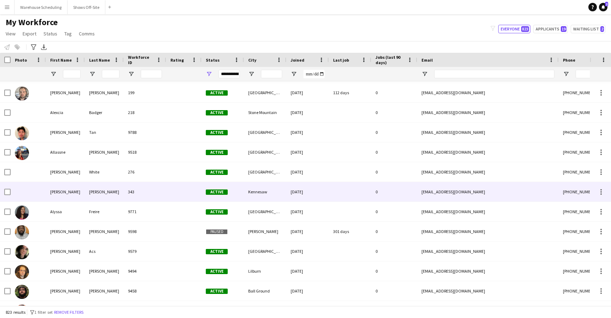
scroll to position [568, 0]
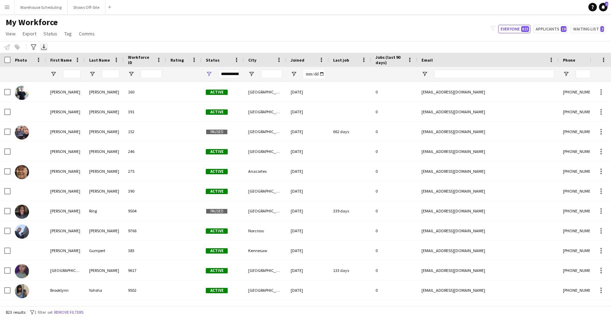
click at [41, 47] on icon "Export XLSX" at bounding box center [44, 47] width 6 height 6
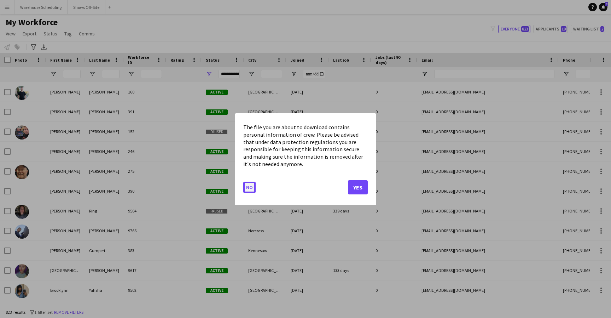
click at [253, 187] on button "No" at bounding box center [249, 186] width 12 height 11
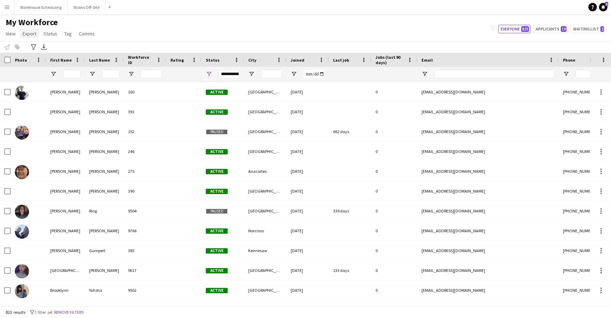
click at [20, 34] on link "Export" at bounding box center [29, 33] width 19 height 9
click at [11, 36] on span "View" at bounding box center [11, 33] width 10 height 6
click at [41, 36] on link "Status" at bounding box center [50, 33] width 19 height 9
click at [76, 34] on link "Comms" at bounding box center [87, 33] width 22 height 9
click at [48, 33] on span "Status" at bounding box center [50, 33] width 14 height 6
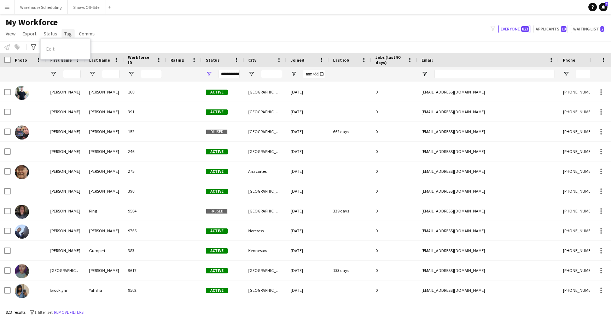
click at [65, 32] on span "Tag" at bounding box center [67, 33] width 7 height 6
click at [24, 32] on span "Export" at bounding box center [30, 33] width 14 height 6
click at [132, 23] on div "My Workforce View Views Default view New view Update view Delete view Edit name…" at bounding box center [305, 29] width 611 height 24
click at [36, 48] on icon "Advanced filters" at bounding box center [34, 47] width 6 height 6
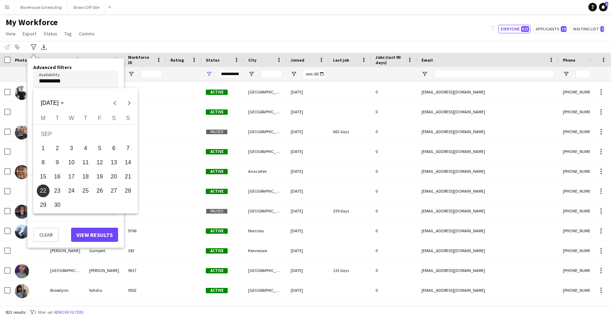
click at [72, 79] on body "Menu Boards Boards Boards All jobs Status Workforce Workforce My Workforce Recr…" at bounding box center [305, 159] width 611 height 318
click at [116, 30] on div at bounding box center [305, 159] width 611 height 318
click at [190, 314] on div at bounding box center [305, 159] width 611 height 318
click at [398, 3] on div at bounding box center [305, 159] width 611 height 318
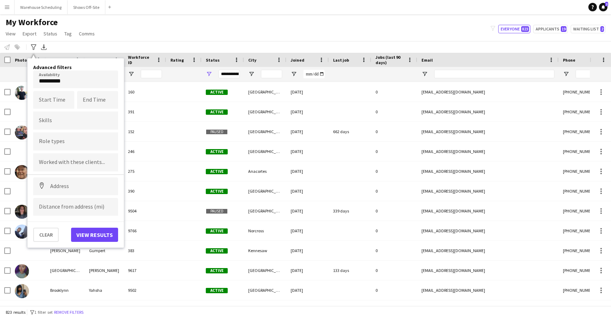
click at [105, 41] on div "**********" at bounding box center [305, 47] width 611 height 12
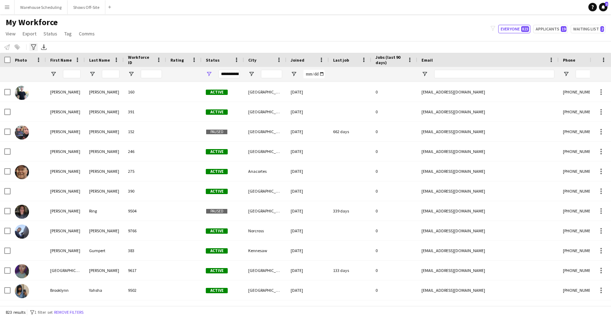
click at [37, 49] on div "Advanced filters" at bounding box center [33, 47] width 8 height 8
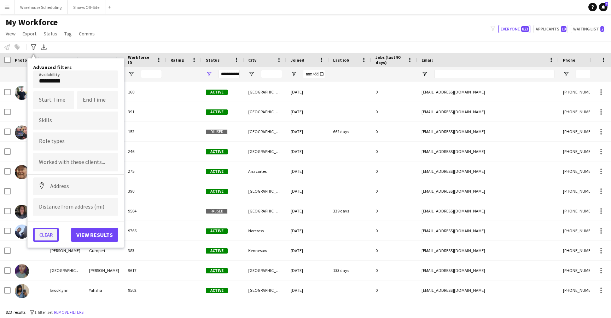
click at [45, 232] on button "Clear" at bounding box center [45, 234] width 25 height 14
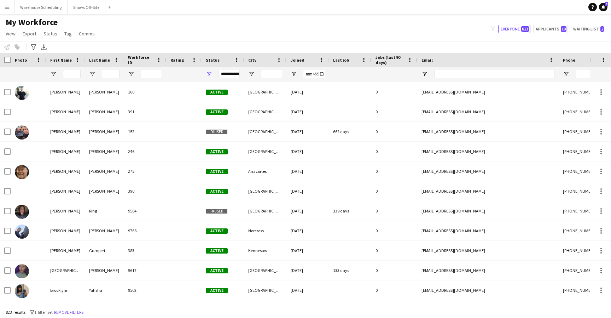
click at [161, 28] on div "My Workforce View Views Default view New view Update view Delete view Edit name…" at bounding box center [305, 29] width 611 height 24
click at [79, 33] on span "Comms" at bounding box center [87, 33] width 16 height 6
click at [62, 35] on link "Tag" at bounding box center [68, 33] width 13 height 9
click at [41, 35] on link "Status" at bounding box center [50, 33] width 19 height 9
click at [30, 35] on span "Export" at bounding box center [30, 33] width 14 height 6
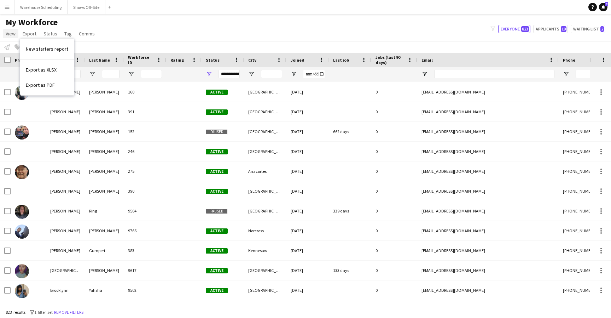
click at [13, 34] on span "View" at bounding box center [11, 33] width 10 height 6
click at [33, 34] on span "Export" at bounding box center [30, 33] width 14 height 6
click at [57, 34] on link "Status" at bounding box center [50, 33] width 19 height 9
click at [76, 34] on link "Comms" at bounding box center [87, 33] width 22 height 9
click at [66, 30] on link "Tag" at bounding box center [68, 33] width 13 height 9
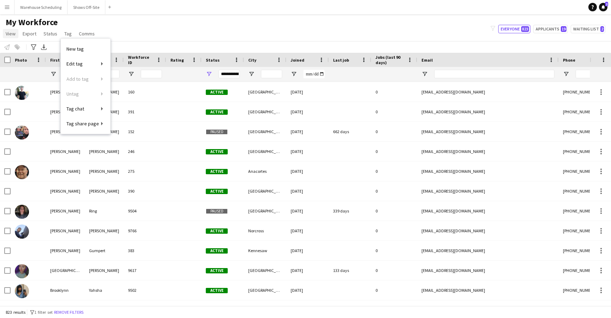
click at [12, 33] on span "View" at bounding box center [11, 33] width 10 height 6
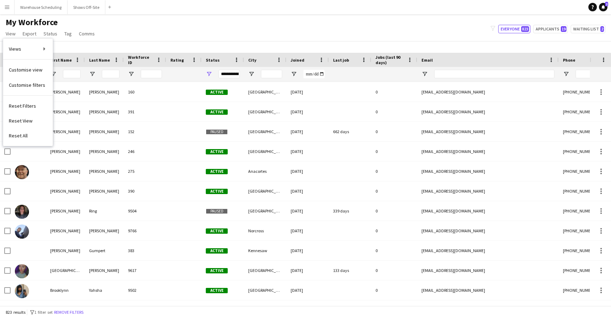
click at [135, 31] on div "My Workforce View Views Default view New view Update view Delete view Edit name…" at bounding box center [305, 29] width 611 height 24
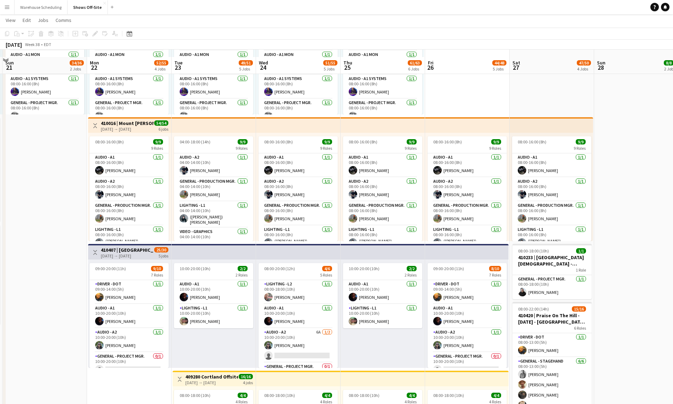
scroll to position [226, 0]
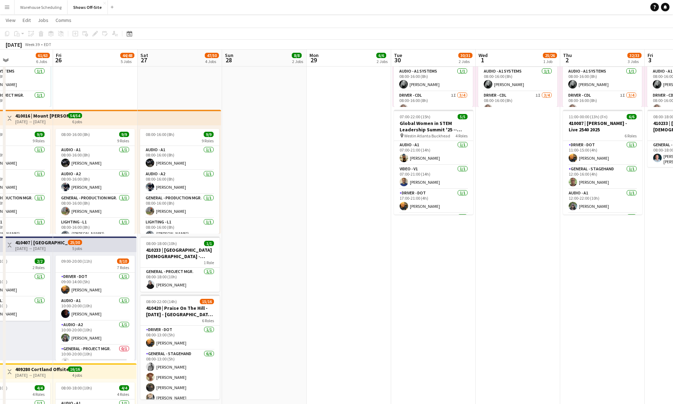
drag, startPoint x: 502, startPoint y: 90, endPoint x: 136, endPoint y: 97, distance: 365.7
click at [128, 94] on app-calendar-viewport "Mon 22 52/55 4 Jobs Tue 23 49/51 5 Jobs Wed 24 51/55 5 Jobs Thu 25 61/63 6 Jobs…" at bounding box center [336, 205] width 673 height 806
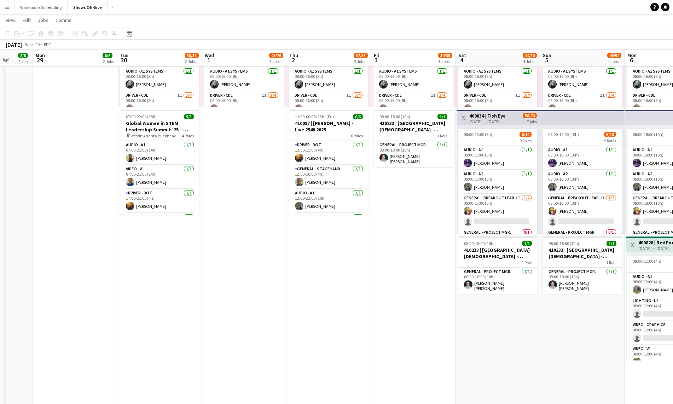
drag, startPoint x: 505, startPoint y: 245, endPoint x: 179, endPoint y: 250, distance: 325.4
click at [163, 246] on app-calendar-viewport "Fri 26 44/48 5 Jobs Sat 27 47/50 4 Jobs Sun 28 8/8 2 Jobs Mon 29 6/6 2 Jobs Tue…" at bounding box center [336, 205] width 673 height 806
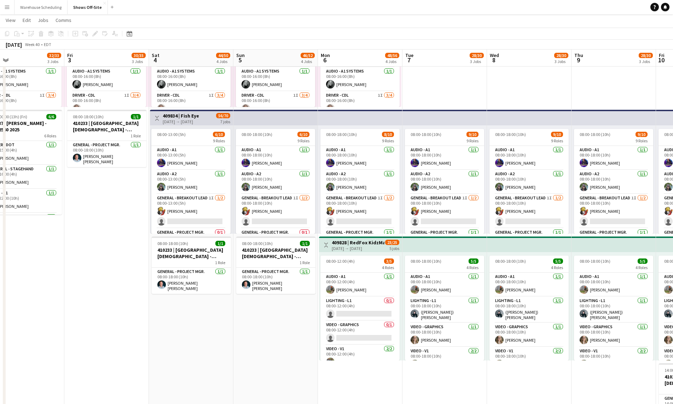
scroll to position [0, 241]
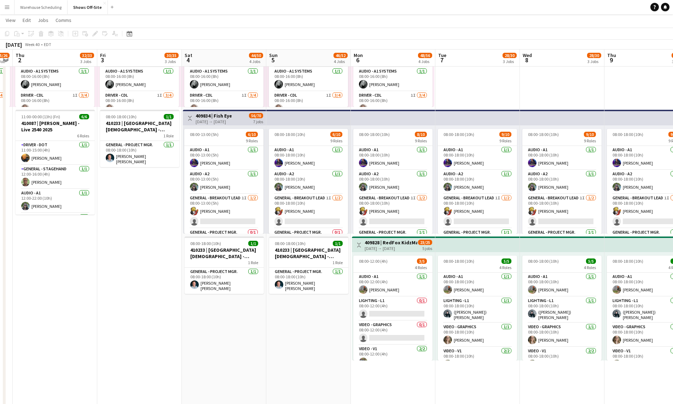
drag, startPoint x: 301, startPoint y: 277, endPoint x: 115, endPoint y: 265, distance: 186.4
click at [115, 265] on app-calendar-viewport "Mon 29 6/6 2 Jobs Tue 30 30/31 2 Jobs Wed 1 25/26 1 Job Thu 2 32/33 3 Jobs Fri …" at bounding box center [336, 205] width 673 height 806
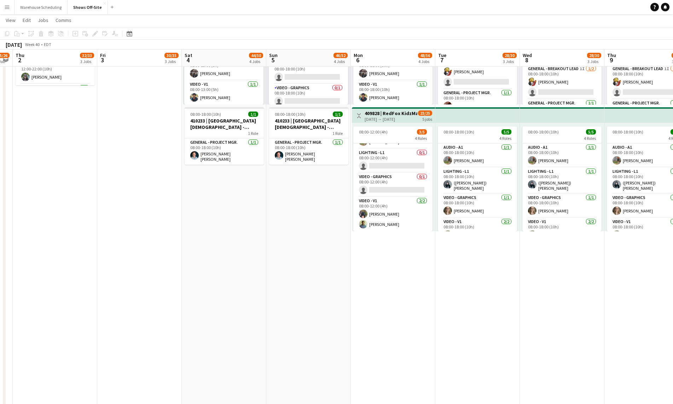
scroll to position [0, 242]
drag, startPoint x: 429, startPoint y: 286, endPoint x: 116, endPoint y: 290, distance: 312.7
click at [116, 290] on app-calendar-viewport "Mon 29 6/6 2 Jobs Tue 30 30/31 2 Jobs Wed 1 25/26 1 Job Thu 2 32/33 3 Jobs Fri …" at bounding box center [336, 76] width 673 height 806
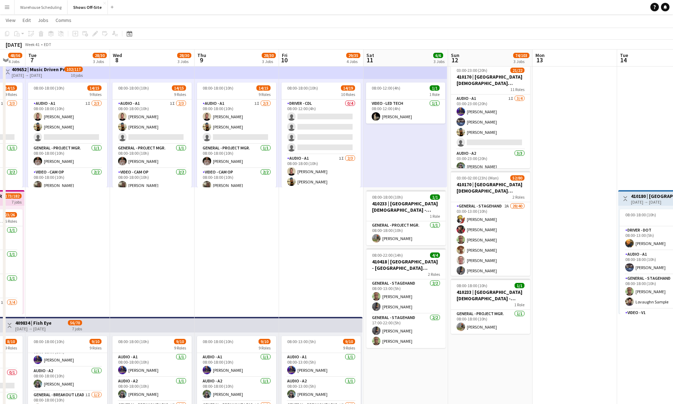
drag, startPoint x: 334, startPoint y: 245, endPoint x: 178, endPoint y: 249, distance: 156.7
click at [178, 249] on app-calendar-viewport "Sat 4 44/50 4 Jobs Sun 5 46/52 4 Jobs Mon 6 48/56 4 Jobs Tue 7 28/30 3 Jobs Wed…" at bounding box center [336, 412] width 673 height 806
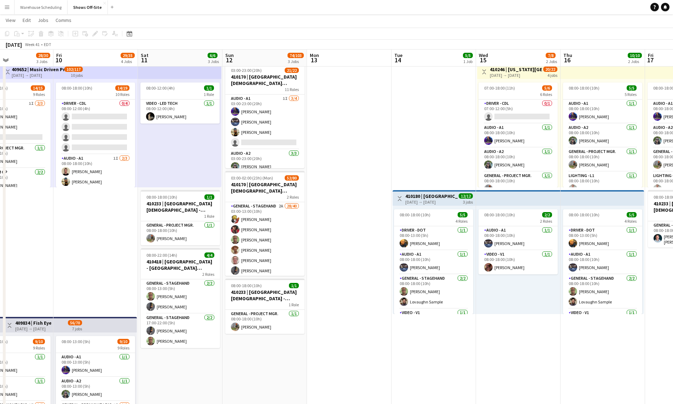
drag, startPoint x: 506, startPoint y: 278, endPoint x: 364, endPoint y: 273, distance: 142.6
click at [364, 272] on app-calendar-viewport "Mon 6 48/56 4 Jobs Tue 7 28/30 3 Jobs Wed 8 28/30 3 Jobs Thu 9 28/30 3 Jobs Fri…" at bounding box center [336, 412] width 673 height 806
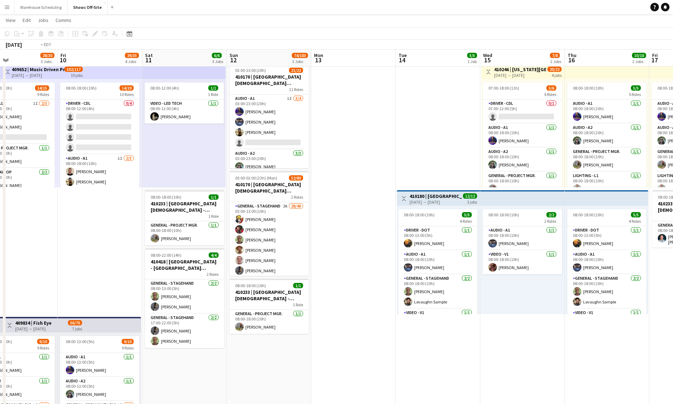
scroll to position [0, 278]
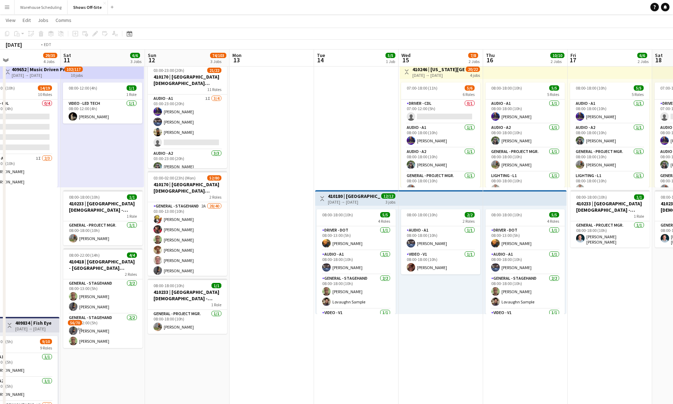
drag, startPoint x: 555, startPoint y: 364, endPoint x: 233, endPoint y: 342, distance: 323.3
click at [233, 342] on app-calendar-viewport "Tue 7 28/30 3 Jobs Wed 8 28/30 3 Jobs Thu 9 28/30 3 Jobs Fri 10 29/35 4 Jobs Sa…" at bounding box center [336, 412] width 673 height 806
